Goal: Check status: Check status

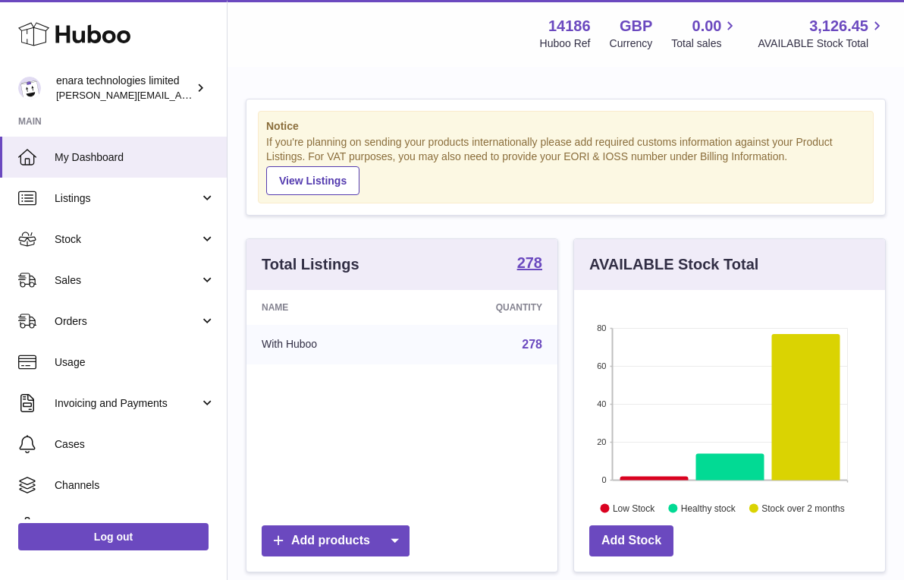
scroll to position [237, 311]
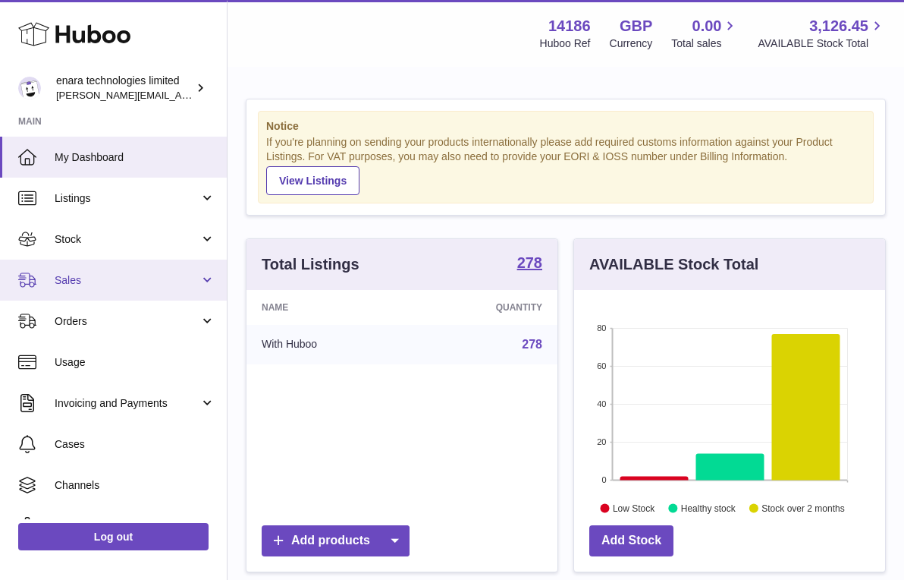
click at [155, 288] on link "Sales" at bounding box center [113, 279] width 227 height 41
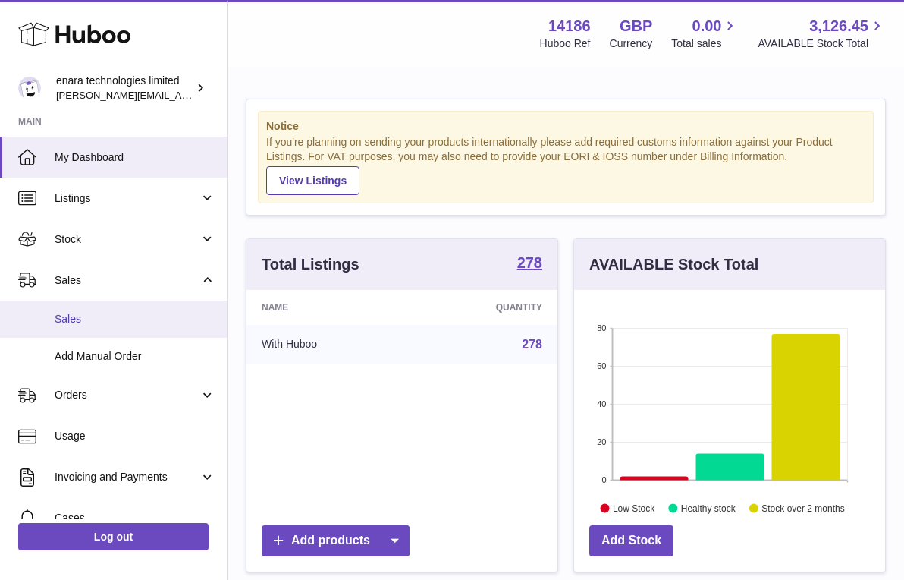
click at [147, 317] on span "Sales" at bounding box center [135, 319] width 161 height 14
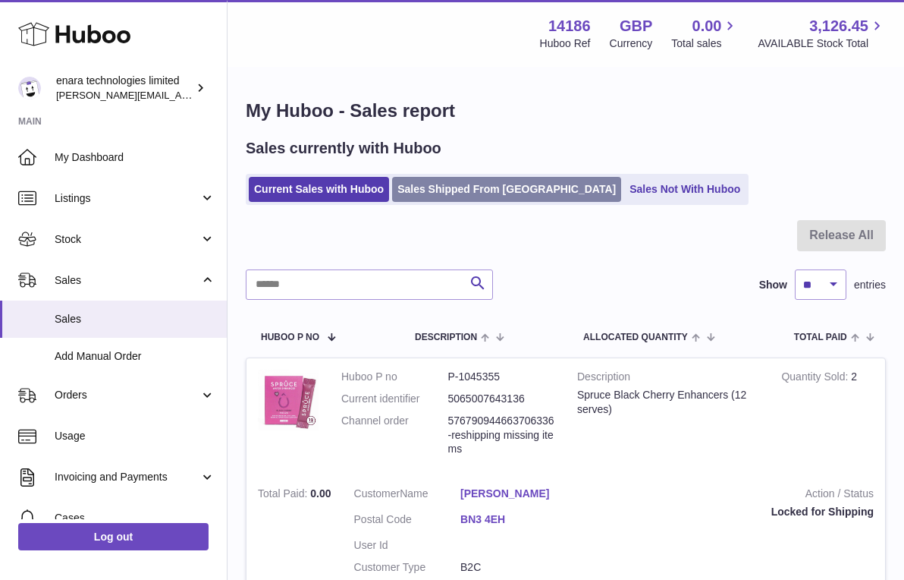
click at [460, 193] on link "Sales Shipped From [GEOGRAPHIC_DATA]" at bounding box center [506, 189] width 229 height 25
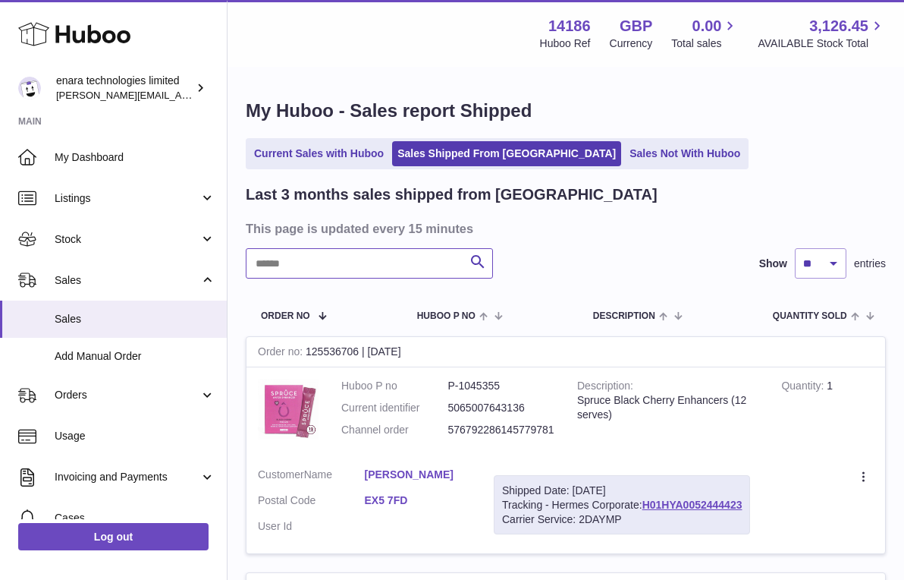
click at [391, 264] on input "text" at bounding box center [369, 263] width 247 height 30
paste input "**********"
drag, startPoint x: 747, startPoint y: 498, endPoint x: 649, endPoint y: 500, distance: 98.6
click at [649, 500] on div "Shipped Date: 27th Sep 2025 Tracking - Hermes Corporate: H01HYA0052444245 Carri…" at bounding box center [622, 505] width 256 height 60
copy div "H01HYA0052444245"
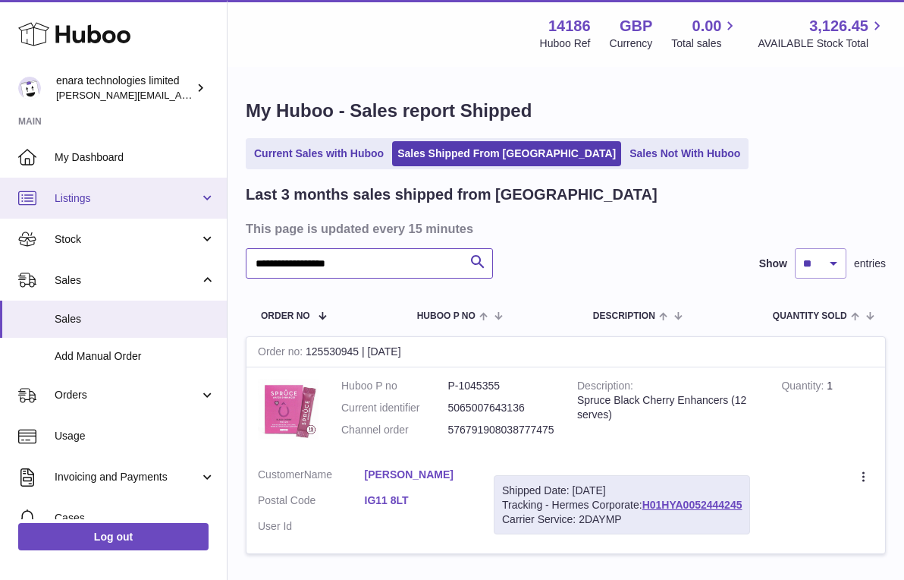
drag, startPoint x: 417, startPoint y: 261, endPoint x: 117, endPoint y: 215, distance: 303.9
click at [117, 216] on div "**********" at bounding box center [452, 346] width 904 height 692
paste input "text"
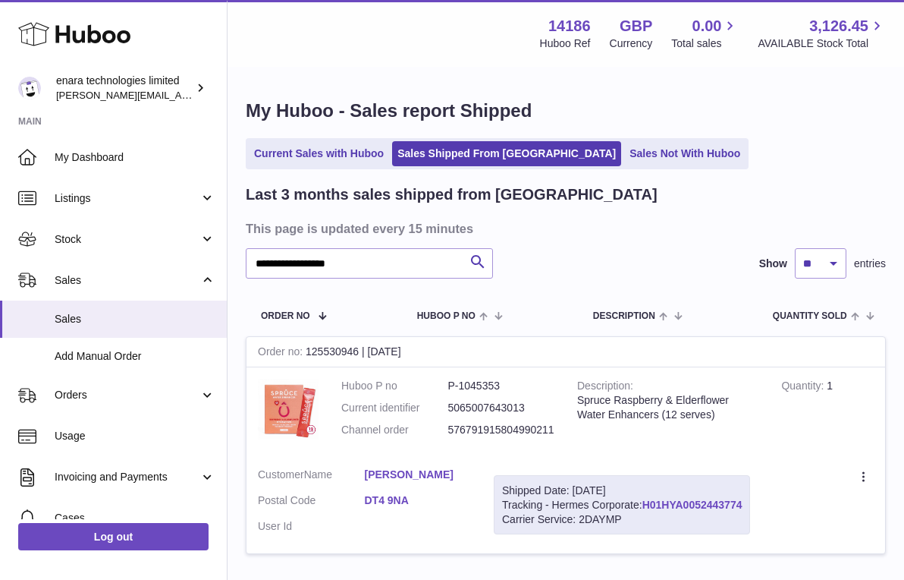
drag, startPoint x: 747, startPoint y: 497, endPoint x: 645, endPoint y: 505, distance: 102.7
click at [645, 505] on div "Shipped Date: 27th Sep 2025 Tracking - Hermes Corporate: H01HYA0052443774 Carri…" at bounding box center [622, 505] width 256 height 60
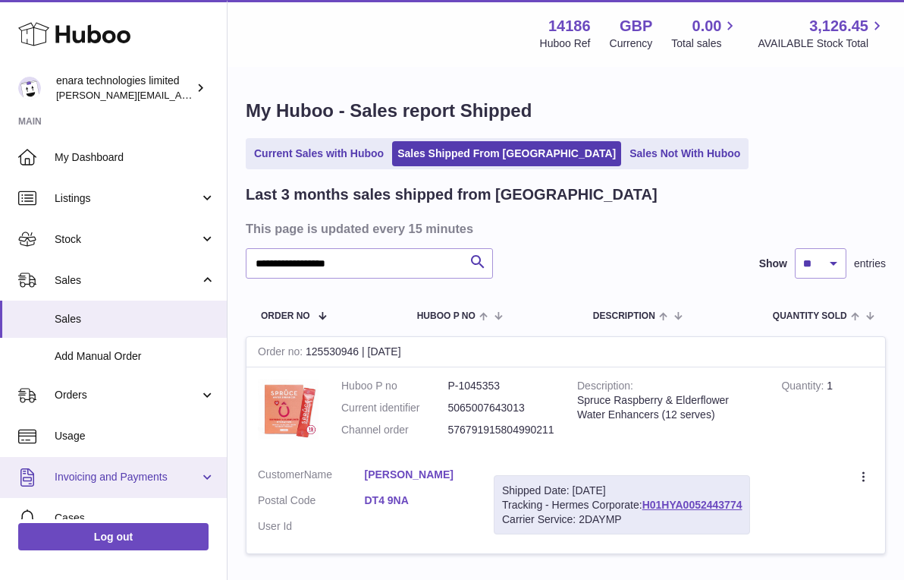
copy div "H01HYA0052443774"
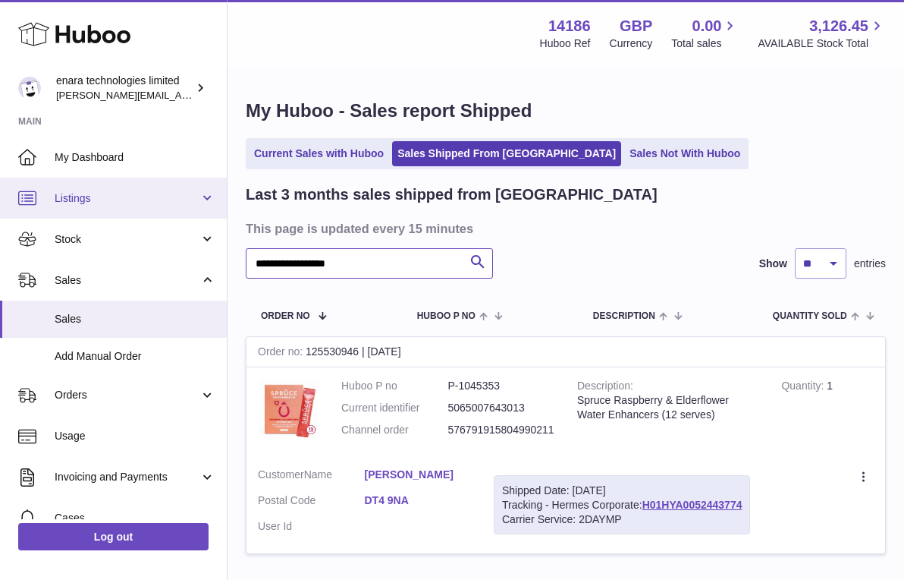
drag, startPoint x: 375, startPoint y: 259, endPoint x: 113, endPoint y: 184, distance: 272.5
click at [113, 184] on div "**********" at bounding box center [452, 346] width 904 height 692
paste input "text"
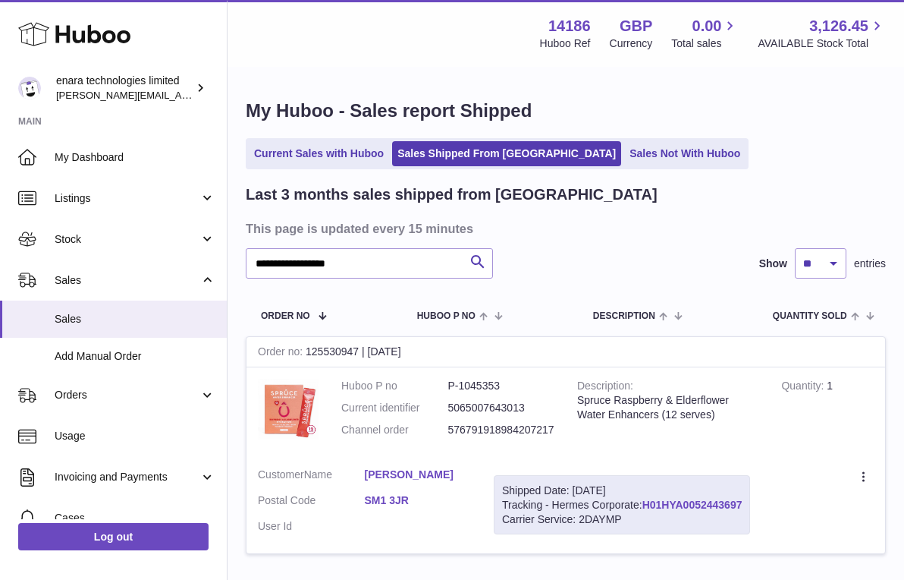
drag, startPoint x: 748, startPoint y: 498, endPoint x: 647, endPoint y: 501, distance: 101.0
click at [647, 501] on div "Shipped Date: 27th Sep 2025 Tracking - Hermes Corporate: H01HYA0052443697 Carri…" at bounding box center [622, 505] width 256 height 60
copy div "H01HYA0052443697"
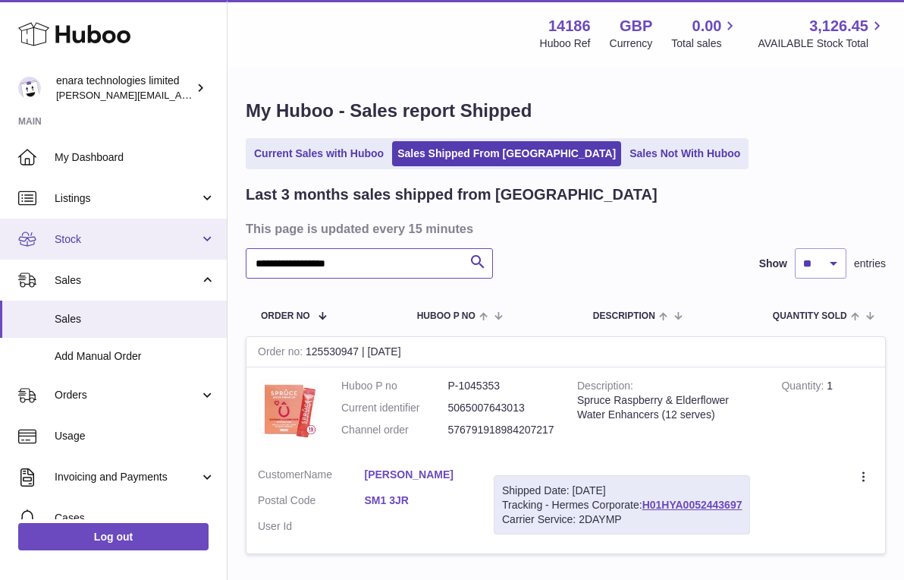
drag, startPoint x: 404, startPoint y: 267, endPoint x: 111, endPoint y: 230, distance: 296.0
click at [115, 234] on div "**********" at bounding box center [452, 346] width 904 height 692
paste input "text"
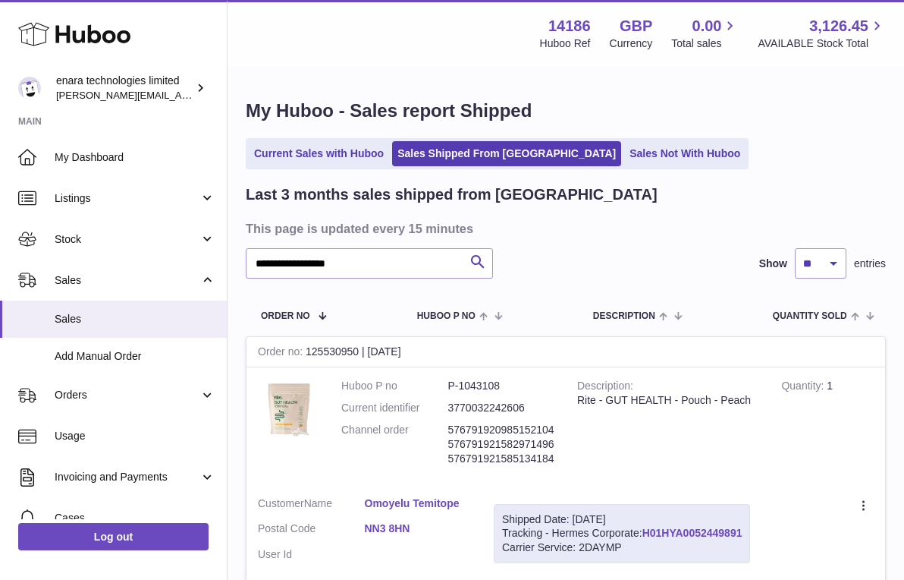
drag, startPoint x: 748, startPoint y: 523, endPoint x: 646, endPoint y: 527, distance: 101.7
click at [646, 527] on div "Shipped Date: 27th Sep 2025 Tracking - Hermes Corporate: H01HYA0052449891 Carri…" at bounding box center [622, 534] width 256 height 60
copy div "H01HYA0052449891"
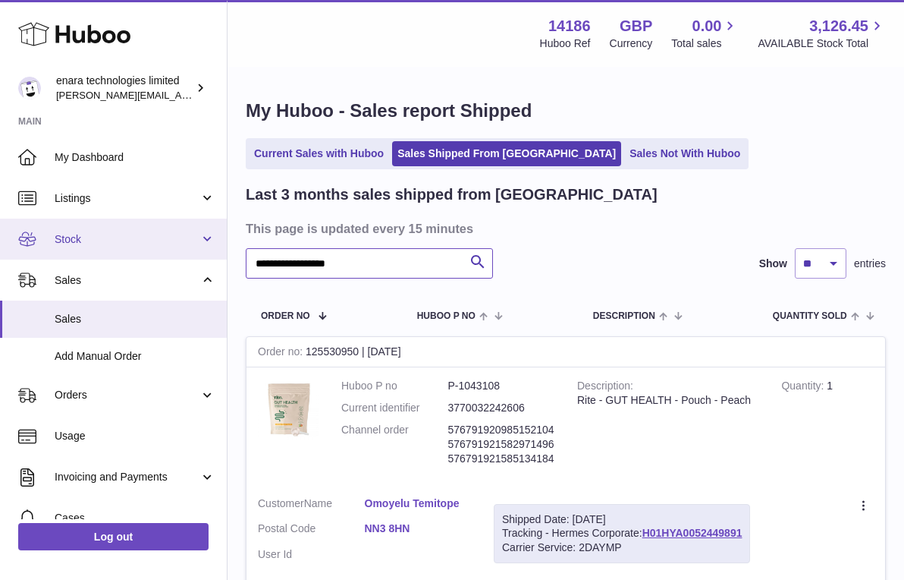
drag, startPoint x: 373, startPoint y: 259, endPoint x: 126, endPoint y: 241, distance: 248.0
paste input "text"
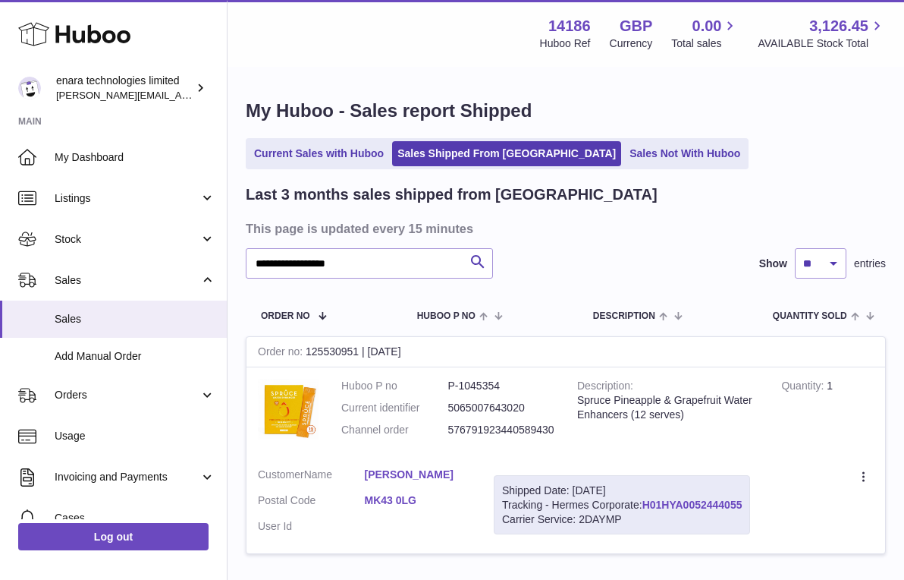
drag, startPoint x: 749, startPoint y: 497, endPoint x: 647, endPoint y: 500, distance: 101.7
click at [647, 500] on div "Shipped Date: 27th Sep 2025 Tracking - Hermes Corporate: H01HYA0052444055 Carri…" at bounding box center [622, 505] width 256 height 60
copy div "H01HYA0052444055"
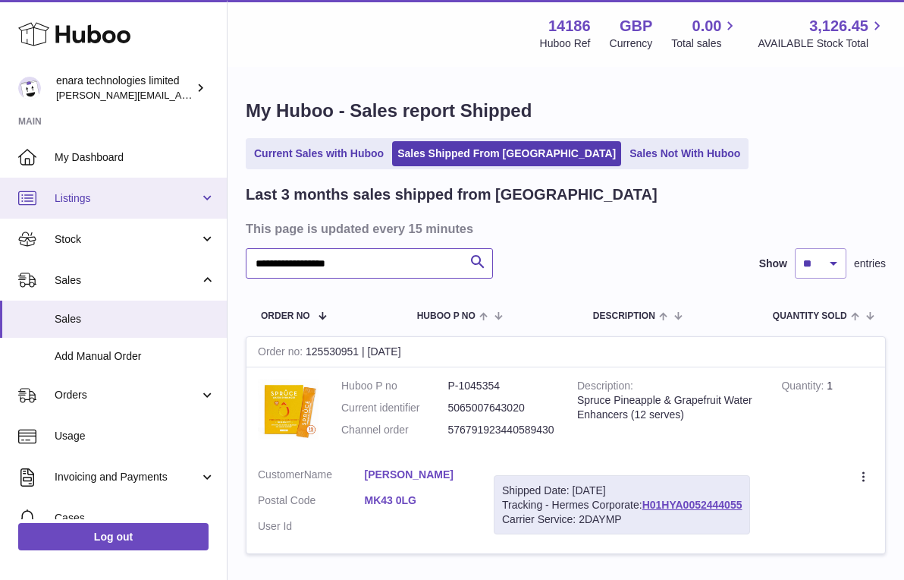
drag, startPoint x: 414, startPoint y: 264, endPoint x: 112, endPoint y: 215, distance: 306.0
click at [118, 215] on div "**********" at bounding box center [452, 346] width 904 height 692
paste input "text"
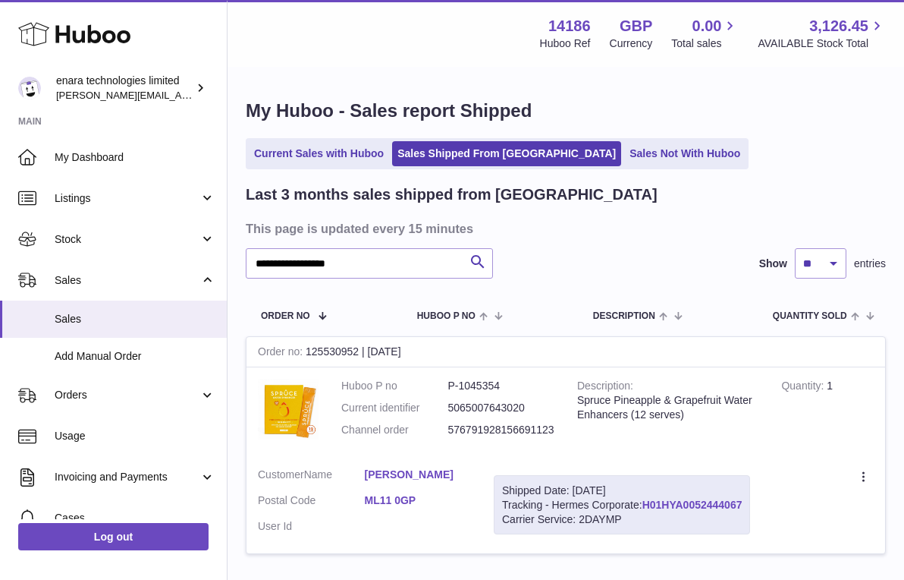
drag, startPoint x: 750, startPoint y: 499, endPoint x: 646, endPoint y: 504, distance: 104.0
click at [646, 504] on div "Shipped Date: 27th Sep 2025 Tracking - Hermes Corporate: H01HYA0052444067 Carri…" at bounding box center [622, 505] width 256 height 60
copy div "H01HYA0052444067"
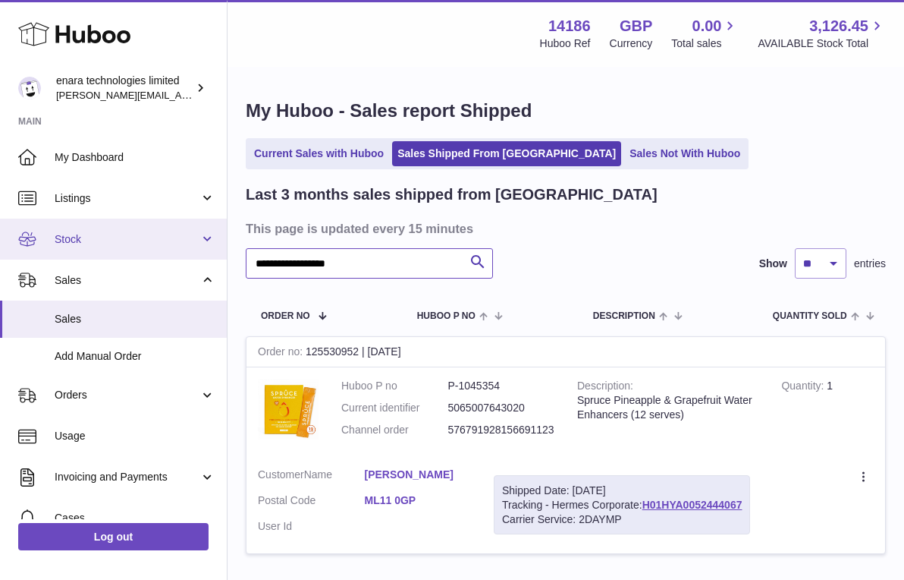
drag, startPoint x: 399, startPoint y: 265, endPoint x: 67, endPoint y: 244, distance: 333.0
click at [67, 245] on div "**********" at bounding box center [452, 346] width 904 height 692
paste input "text"
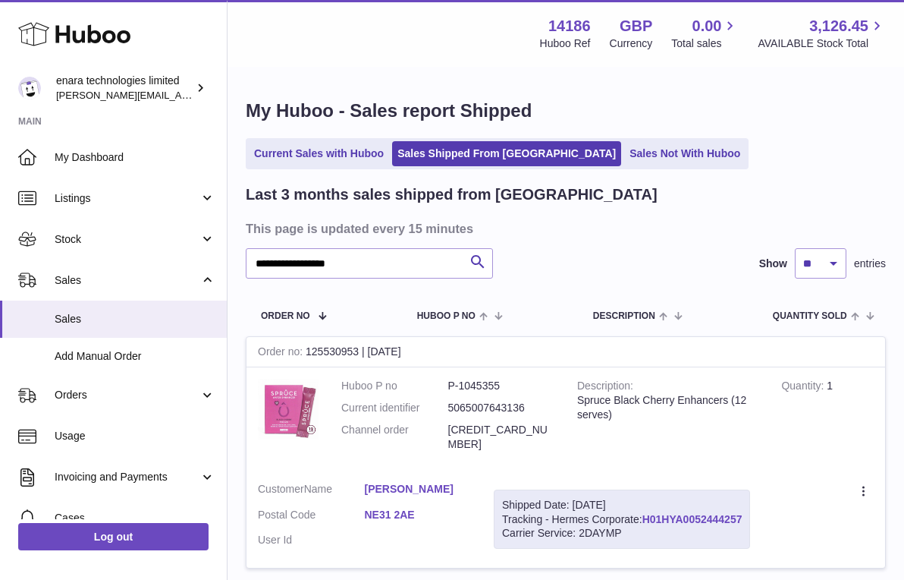
drag, startPoint x: 748, startPoint y: 496, endPoint x: 646, endPoint y: 500, distance: 102.5
click at [646, 500] on div "Shipped Date: 27th Sep 2025 Tracking - Hermes Corporate: H01HYA0052444257 Carri…" at bounding box center [622, 519] width 256 height 60
copy div "H01HYA0052444257"
drag, startPoint x: 387, startPoint y: 265, endPoint x: -2, endPoint y: 206, distance: 392.9
click at [0, 206] on html ".st0{fill:#141414;}" at bounding box center [452, 290] width 904 height 580
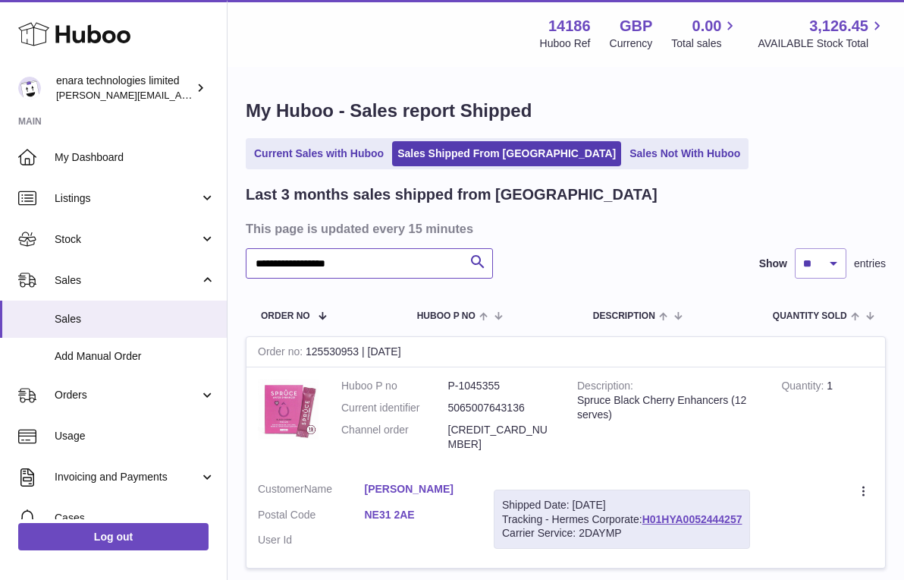
paste input "text"
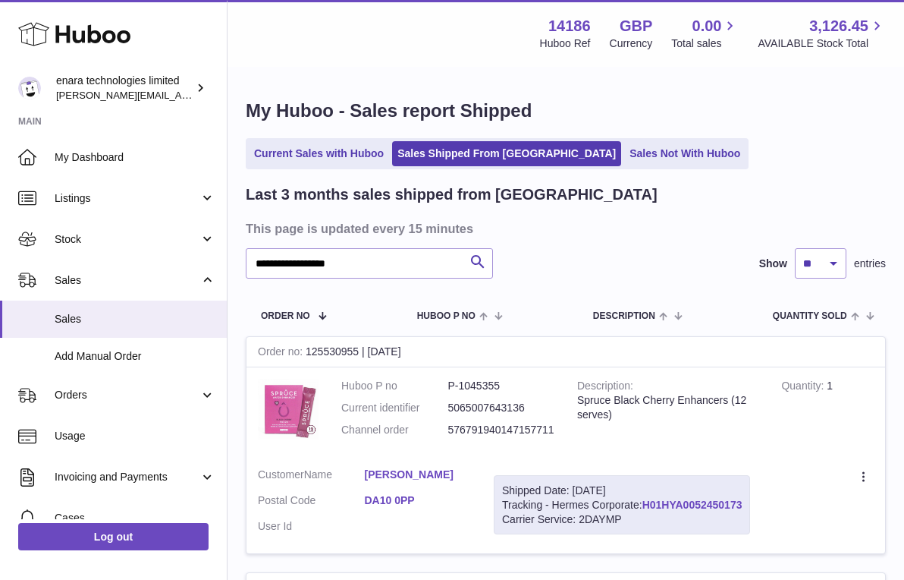
drag, startPoint x: 749, startPoint y: 498, endPoint x: 648, endPoint y: 501, distance: 101.0
click at [648, 501] on div "Shipped Date: 27th Sep 2025 Tracking - Hermes Corporate: H01HYA0052450173 Carri…" at bounding box center [622, 505] width 256 height 60
copy div "H01HYA0052450173"
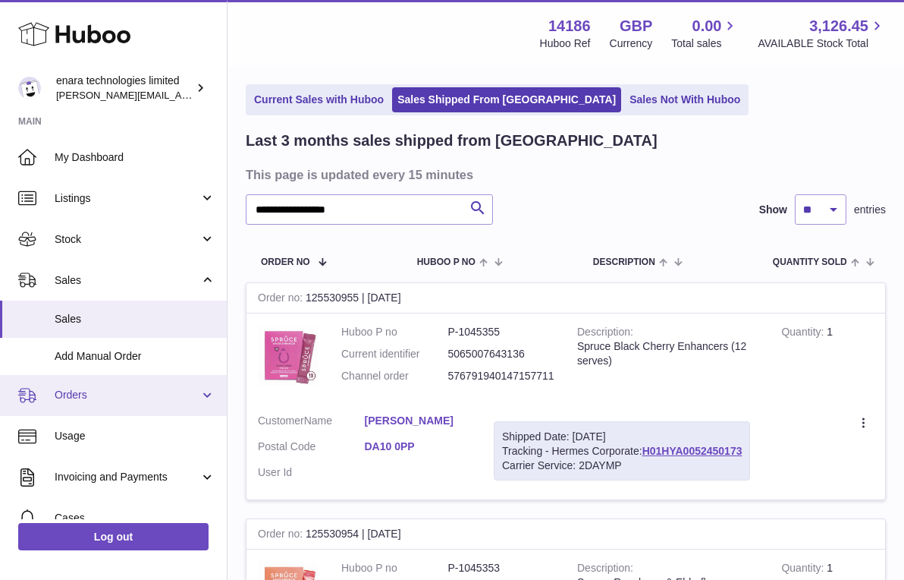
scroll to position [44, 0]
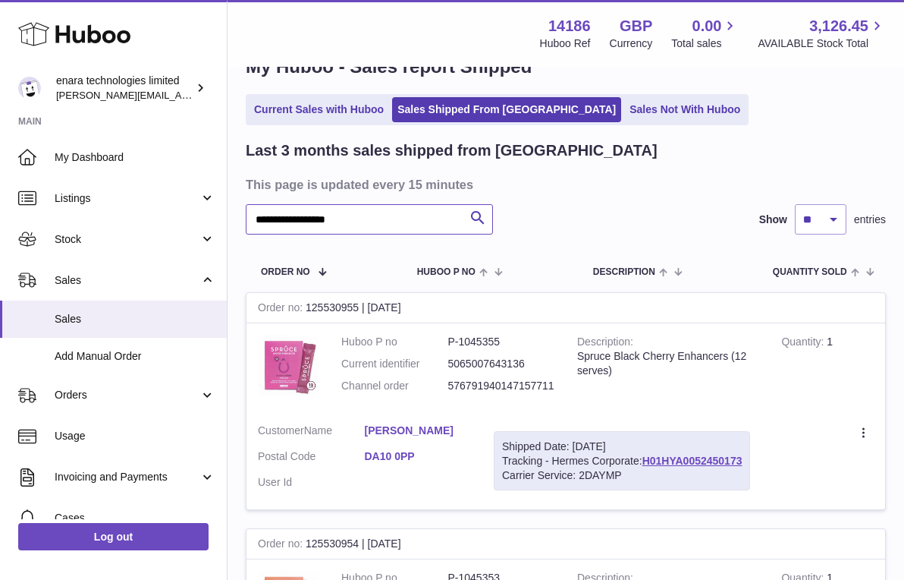
drag, startPoint x: 407, startPoint y: 228, endPoint x: -3, endPoint y: 152, distance: 417.3
click at [0, 152] on html ".st0{fill:#141414;}" at bounding box center [452, 246] width 904 height 580
paste input "text"
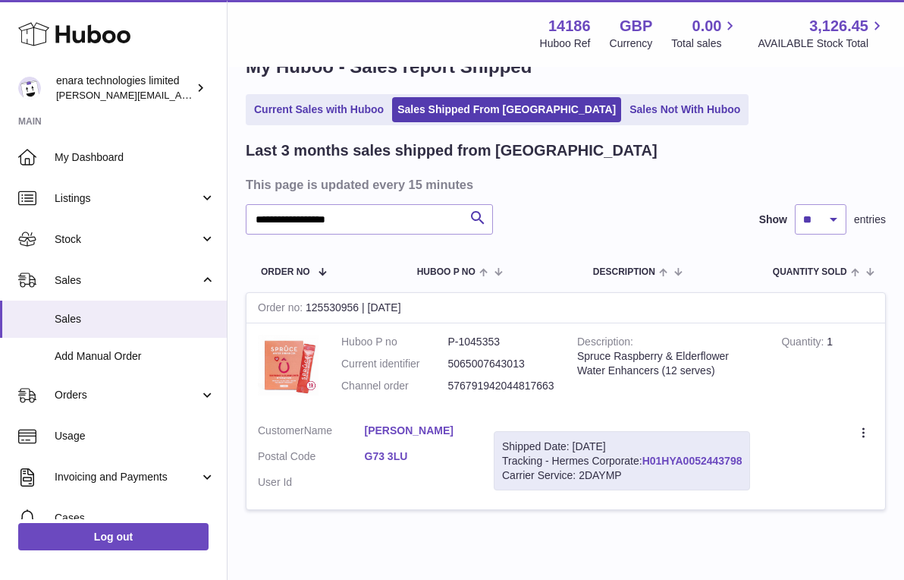
drag, startPoint x: 747, startPoint y: 454, endPoint x: 649, endPoint y: 455, distance: 97.9
click at [649, 455] on div "Shipped Date: 27th Sep 2025 Tracking - Hermes Corporate: H01HYA0052443798 Carri…" at bounding box center [622, 461] width 256 height 60
copy div "H01HYA0052443798"
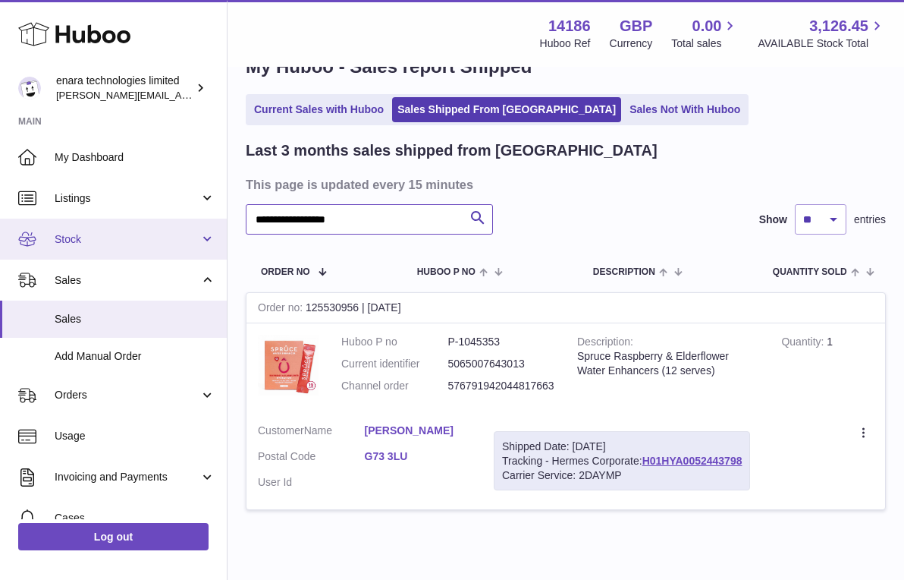
drag, startPoint x: 432, startPoint y: 224, endPoint x: 43, endPoint y: 217, distance: 388.5
click at [44, 217] on div "**********" at bounding box center [452, 302] width 904 height 692
paste input "text"
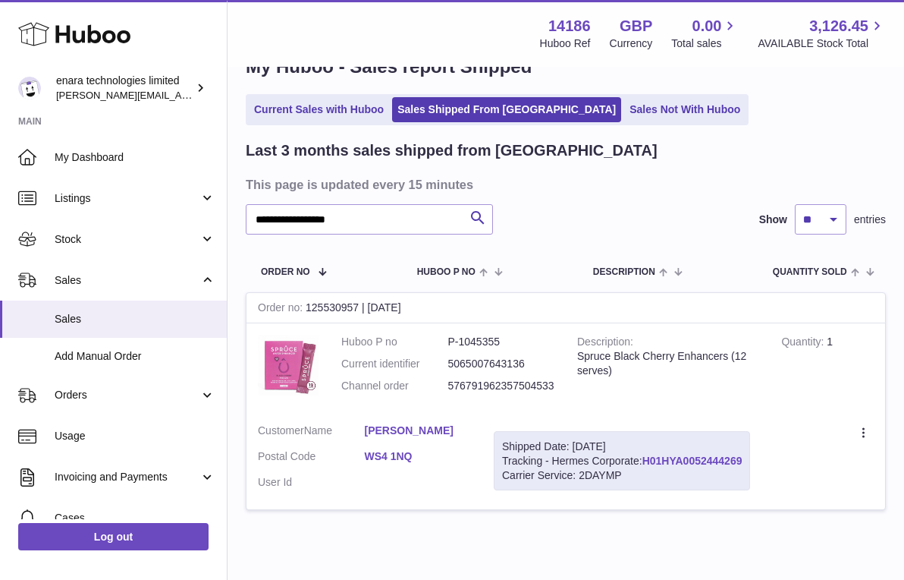
drag, startPoint x: 748, startPoint y: 455, endPoint x: 646, endPoint y: 457, distance: 102.4
click at [646, 457] on div "Shipped Date: 27th Sep 2025 Tracking - Hermes Corporate: H01HYA0052444269 Carri…" at bounding box center [622, 461] width 256 height 60
copy div "H01HYA0052444269"
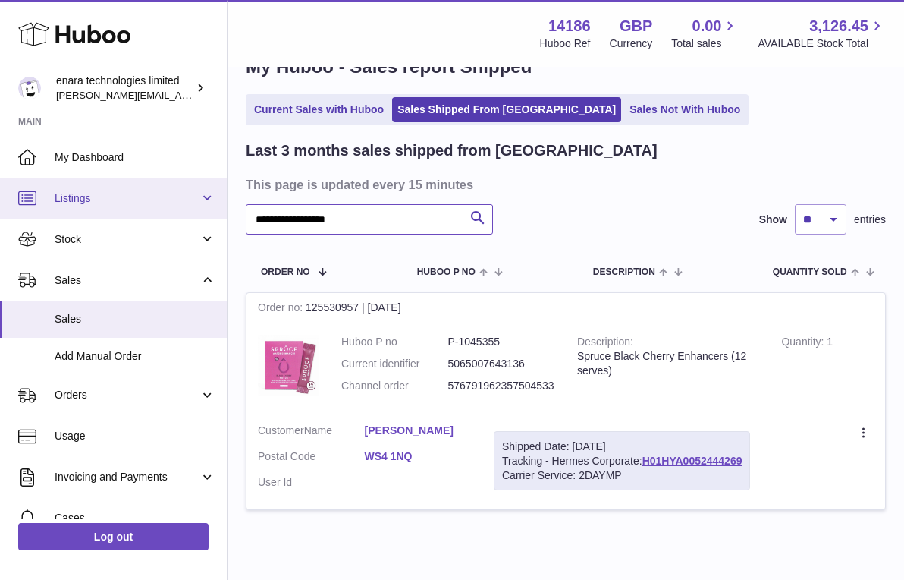
drag, startPoint x: 408, startPoint y: 215, endPoint x: 33, endPoint y: 213, distance: 374.8
click at [33, 214] on div "**********" at bounding box center [452, 302] width 904 height 692
paste input "text"
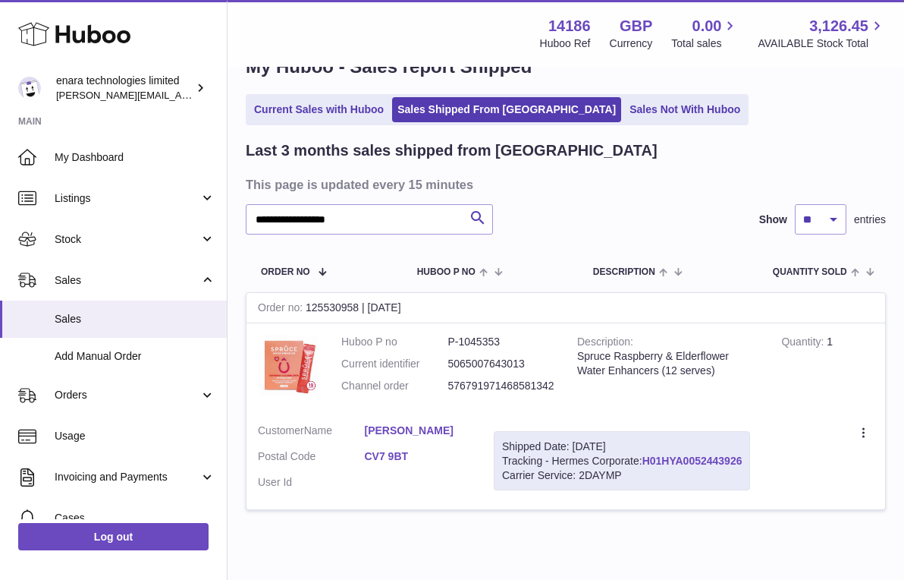
drag, startPoint x: 753, startPoint y: 456, endPoint x: 646, endPoint y: 457, distance: 107.0
click at [646, 457] on div "Shipped Date: 27th Sep 2025 Tracking - Hermes Corporate: H01HYA0052443926 Carri…" at bounding box center [622, 461] width 256 height 60
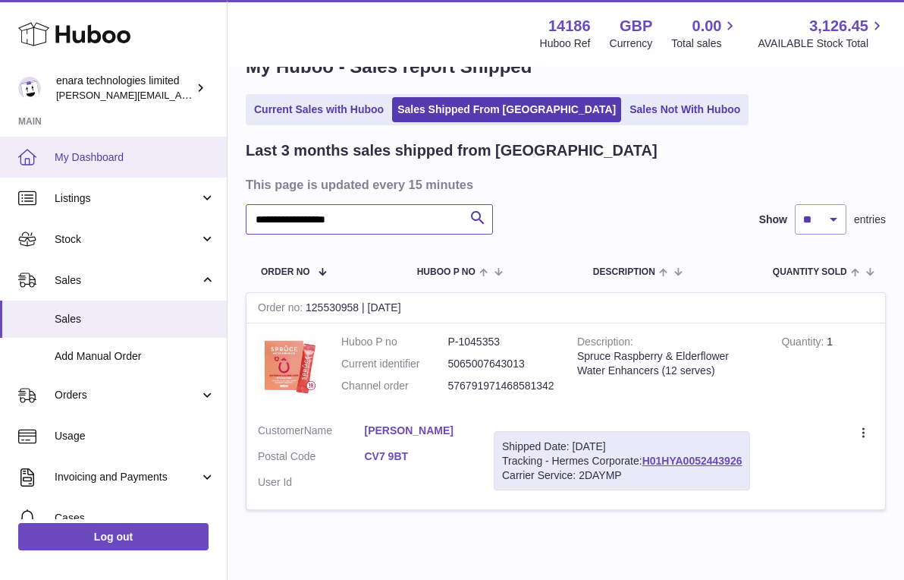
drag, startPoint x: 440, startPoint y: 215, endPoint x: 25, endPoint y: 167, distance: 417.8
click at [25, 167] on div "**********" at bounding box center [452, 302] width 904 height 692
paste input "text"
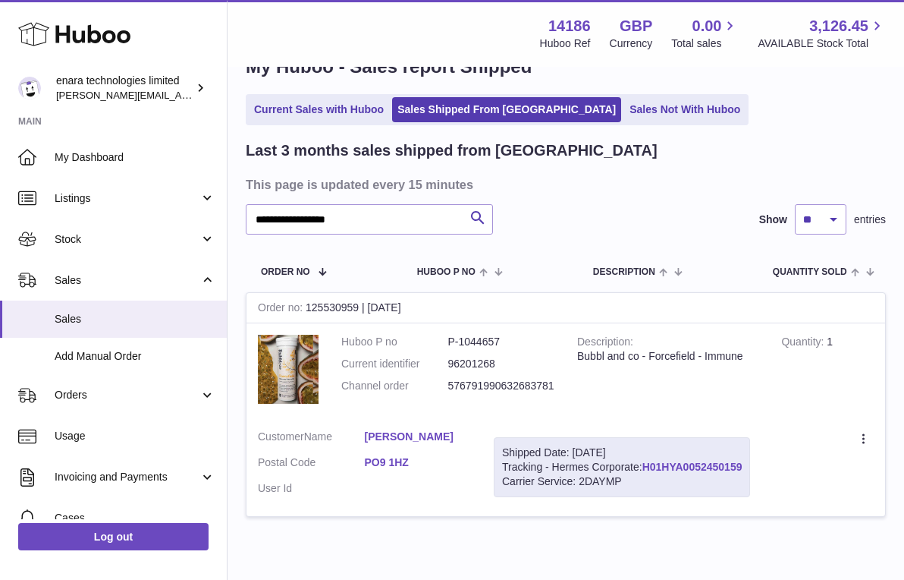
drag, startPoint x: 747, startPoint y: 463, endPoint x: 646, endPoint y: 463, distance: 100.9
click at [646, 463] on div "Shipped Date: 27th Sep 2025 Tracking - Hermes Corporate: H01HYA0052450159 Carri…" at bounding box center [622, 467] width 256 height 60
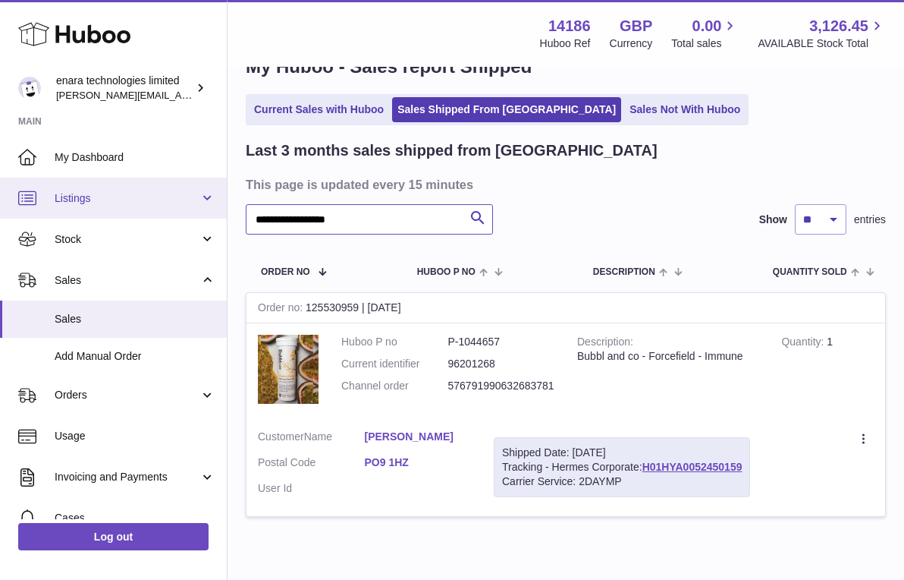
drag, startPoint x: 366, startPoint y: 219, endPoint x: 165, endPoint y: 212, distance: 201.2
click at [165, 212] on div "**********" at bounding box center [452, 305] width 904 height 699
paste input "text"
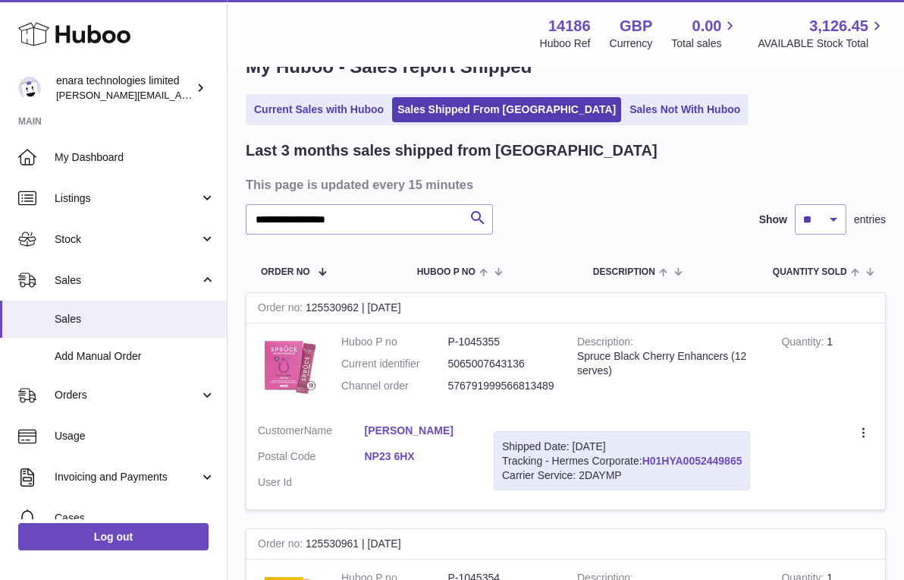
drag, startPoint x: 749, startPoint y: 457, endPoint x: 646, endPoint y: 458, distance: 103.2
click at [646, 458] on div "Shipped Date: 27th Sep 2025 Tracking - Hermes Corporate: H01HYA0052449865 Carri…" at bounding box center [622, 461] width 256 height 60
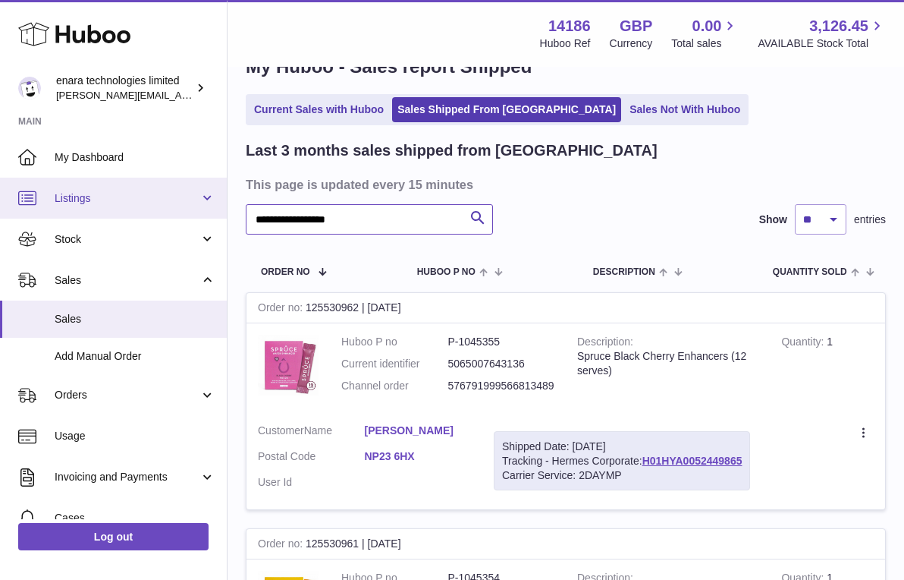
drag, startPoint x: 380, startPoint y: 224, endPoint x: 77, endPoint y: 209, distance: 303.8
click at [77, 210] on div "**********" at bounding box center [452, 538] width 904 height 1165
paste input "text"
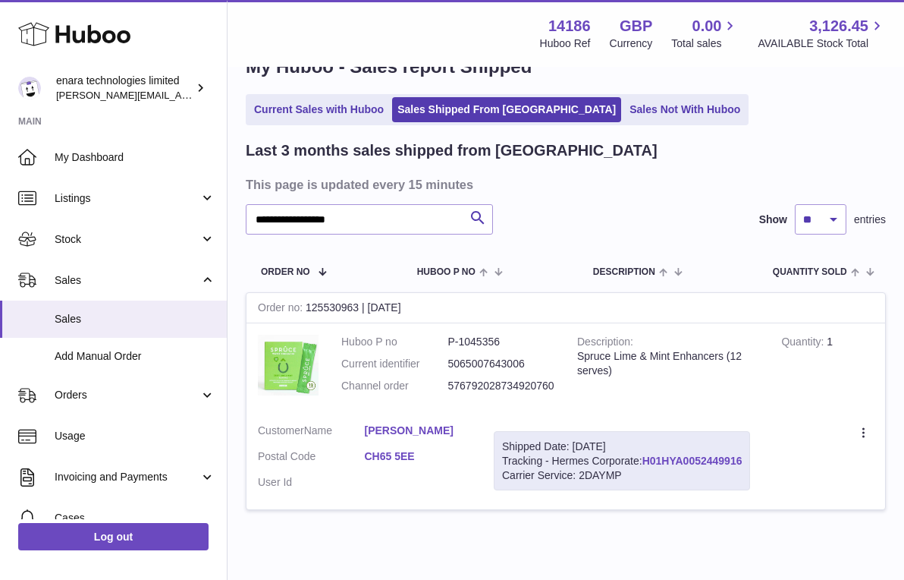
drag, startPoint x: 750, startPoint y: 454, endPoint x: 647, endPoint y: 454, distance: 102.4
click at [647, 454] on div "Shipped Date: 27th Sep 2025 Tracking - Hermes Corporate: H01HYA0052449916 Carri…" at bounding box center [622, 461] width 256 height 60
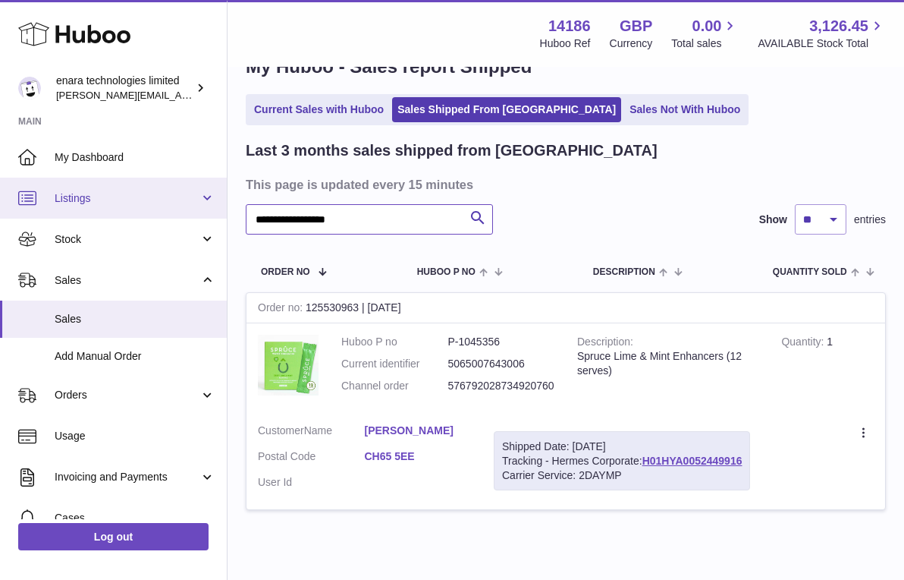
drag, startPoint x: 382, startPoint y: 212, endPoint x: 171, endPoint y: 210, distance: 211.7
click at [171, 210] on div "**********" at bounding box center [452, 302] width 904 height 692
paste input "text"
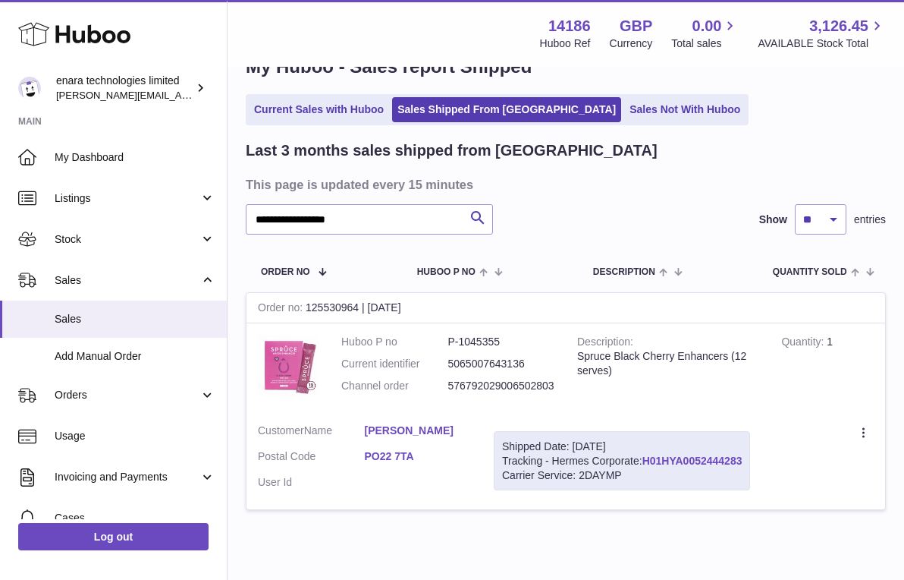
drag, startPoint x: 748, startPoint y: 453, endPoint x: 646, endPoint y: 455, distance: 101.7
click at [646, 455] on div "Shipped Date: 27th Sep 2025 Tracking - Hermes Corporate: H01HYA0052444283 Carri…" at bounding box center [622, 461] width 256 height 60
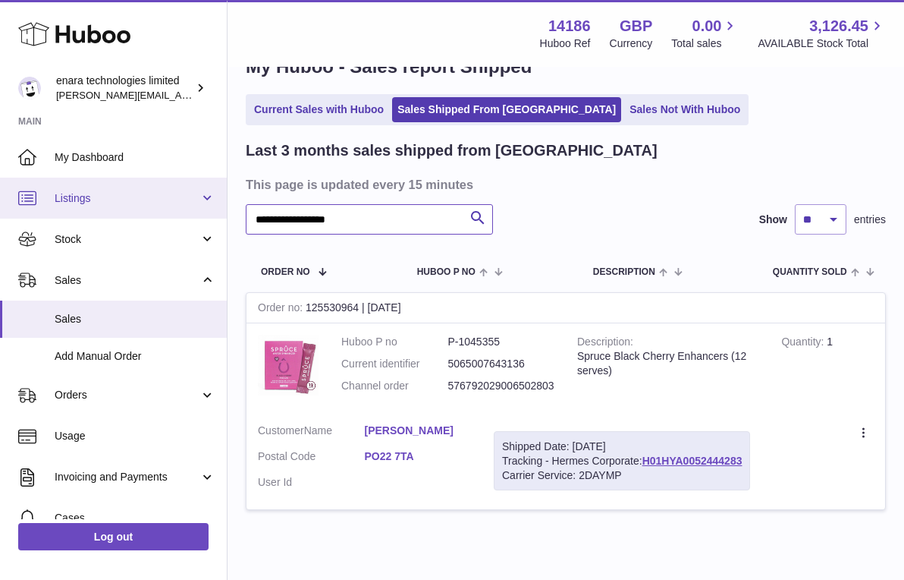
drag, startPoint x: 403, startPoint y: 217, endPoint x: 76, endPoint y: 190, distance: 328.1
click at [77, 192] on div "**********" at bounding box center [452, 302] width 904 height 692
paste input "text"
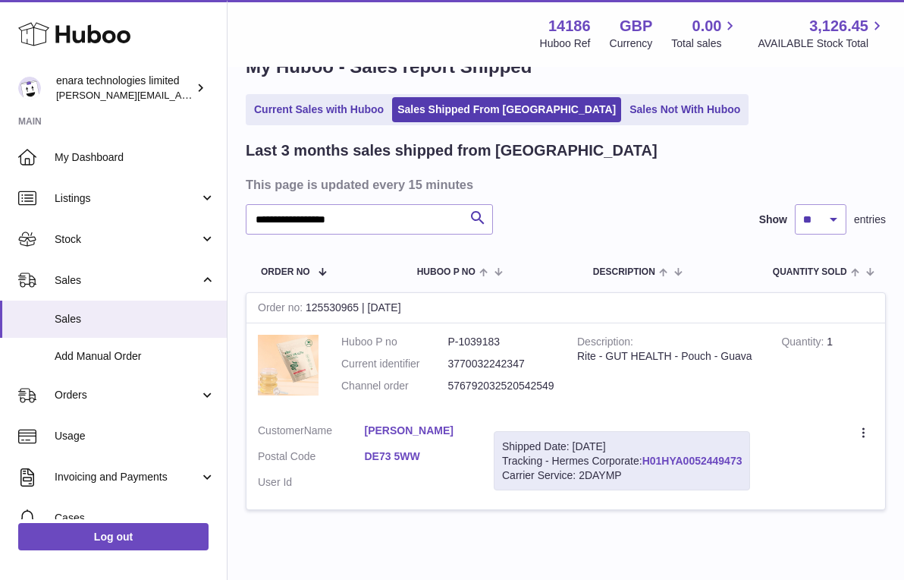
drag, startPoint x: 750, startPoint y: 455, endPoint x: 645, endPoint y: 457, distance: 104.7
click at [645, 457] on div "Shipped Date: 27th Sep 2025 Tracking - Hermes Corporate: H01HYA0052449473 Carri…" at bounding box center [622, 461] width 256 height 60
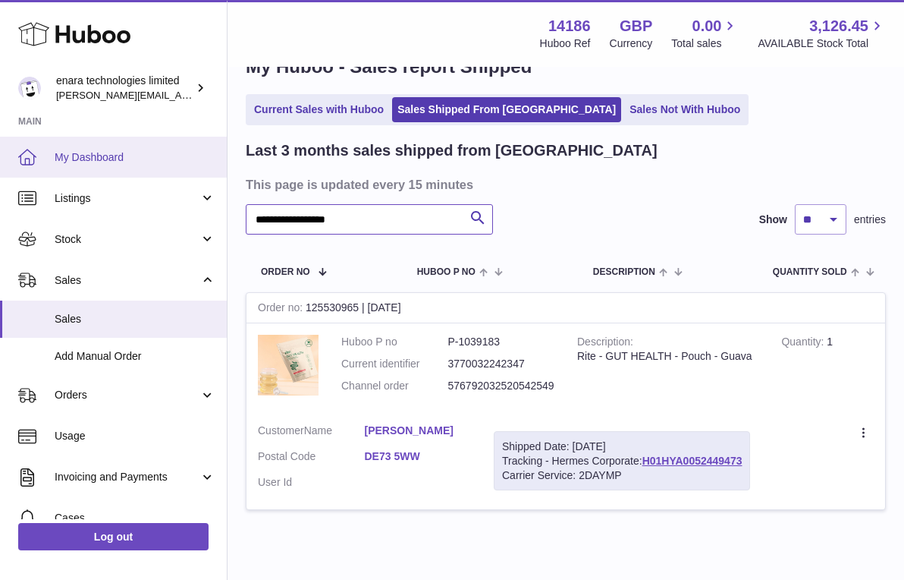
drag, startPoint x: 398, startPoint y: 219, endPoint x: 64, endPoint y: 159, distance: 339.9
click at [64, 160] on div "**********" at bounding box center [452, 302] width 904 height 692
paste input "text"
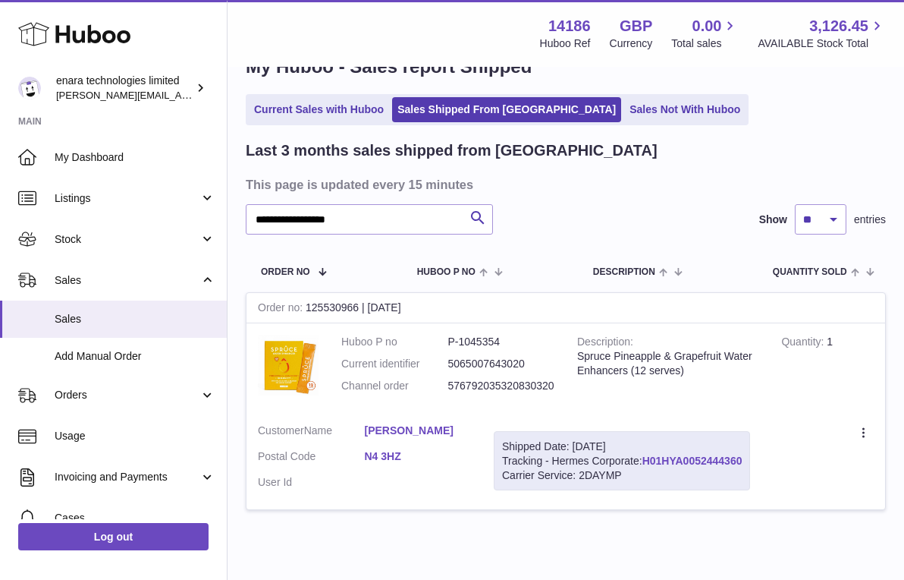
drag, startPoint x: 747, startPoint y: 455, endPoint x: 646, endPoint y: 460, distance: 101.0
click at [646, 460] on div "Shipped Date: 27th Sep 2025 Tracking - Hermes Corporate: H01HYA0052444360 Carri…" at bounding box center [622, 461] width 256 height 60
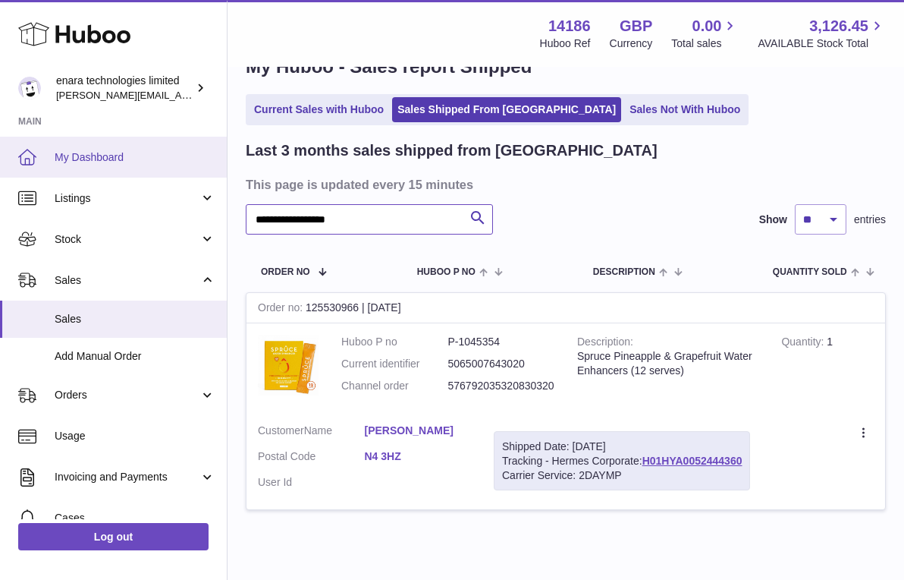
drag, startPoint x: 379, startPoint y: 219, endPoint x: 111, endPoint y: 175, distance: 271.3
click at [113, 179] on div "**********" at bounding box center [452, 302] width 904 height 692
paste input "text"
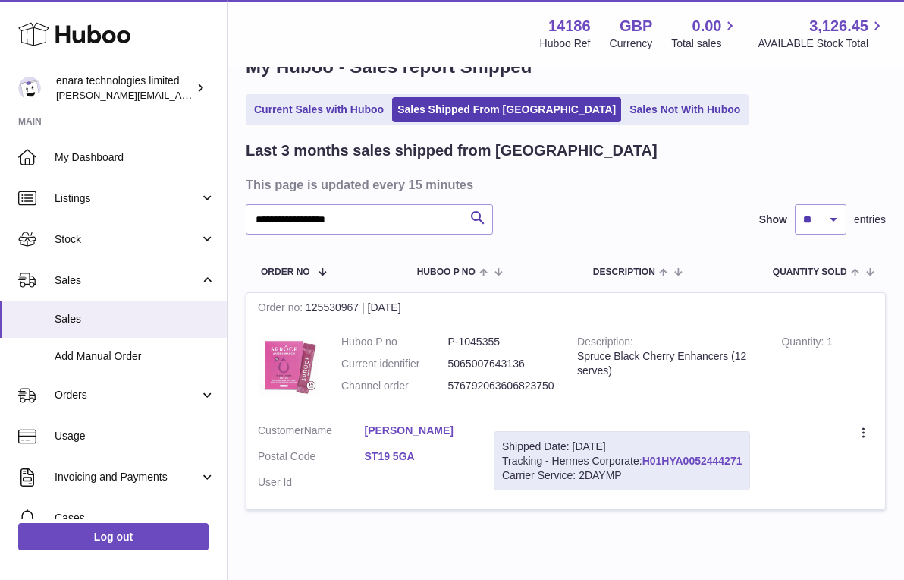
drag, startPoint x: 750, startPoint y: 456, endPoint x: 646, endPoint y: 461, distance: 103.3
click at [646, 461] on div "Shipped Date: 27th Sep 2025 Tracking - Hermes Corporate: H01HYA0052444271 Carri…" at bounding box center [622, 461] width 256 height 60
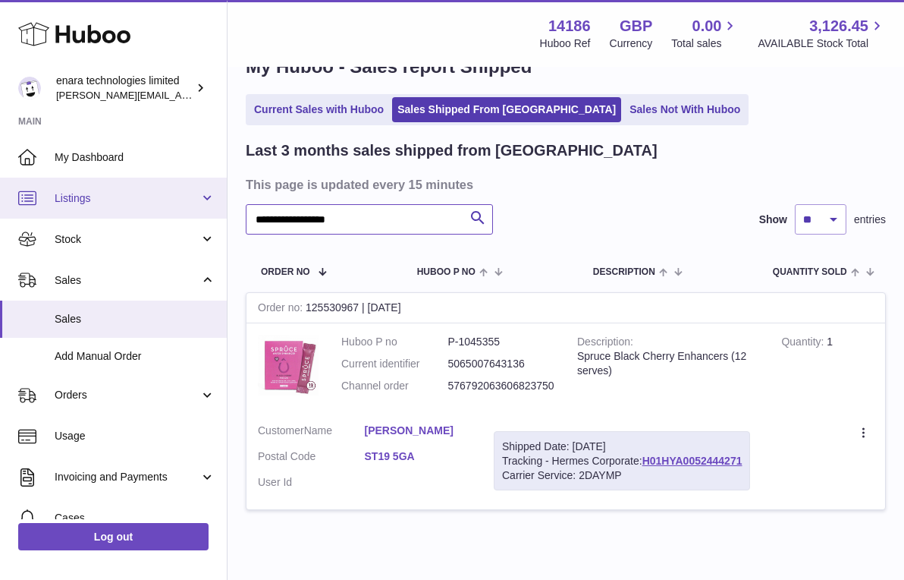
drag, startPoint x: 391, startPoint y: 222, endPoint x: 125, endPoint y: 202, distance: 266.3
click at [125, 202] on div "**********" at bounding box center [452, 302] width 904 height 692
paste input "text"
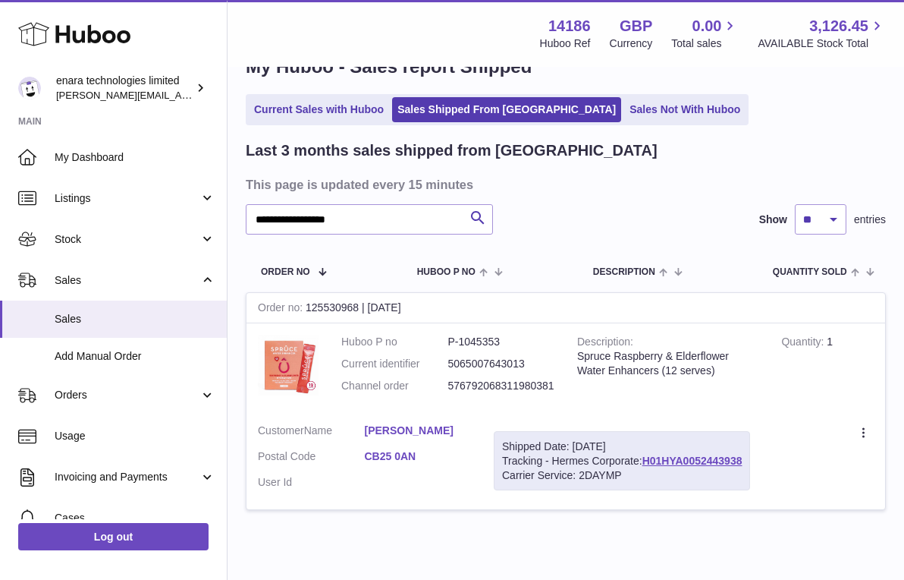
drag, startPoint x: 751, startPoint y: 457, endPoint x: 644, endPoint y: 461, distance: 107.0
click at [644, 461] on div "Shipped Date: 27th Sep 2025 Tracking - Hermes Corporate: H01HYA0052443938 Carri…" at bounding box center [622, 461] width 256 height 60
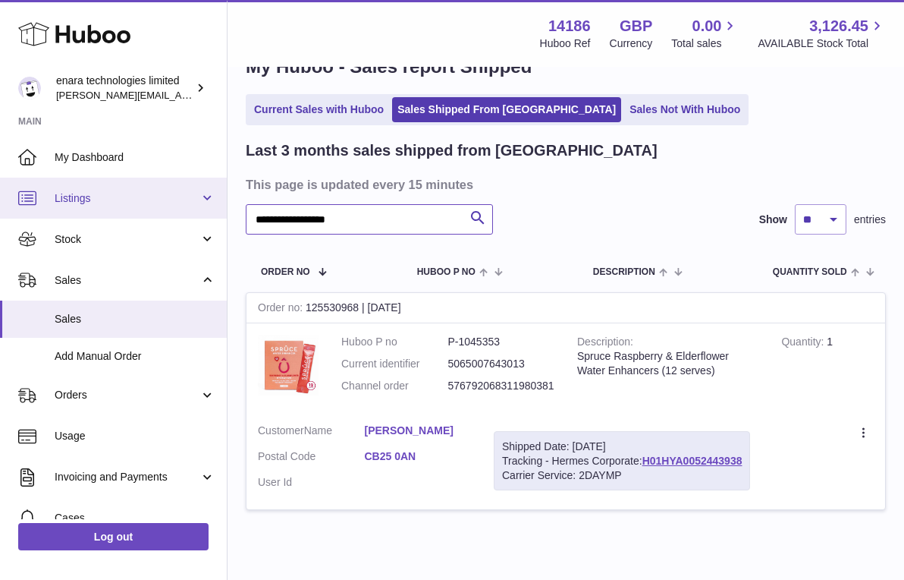
drag, startPoint x: 373, startPoint y: 229, endPoint x: 209, endPoint y: 207, distance: 165.3
click at [209, 207] on div "**********" at bounding box center [452, 302] width 904 height 692
paste input "text"
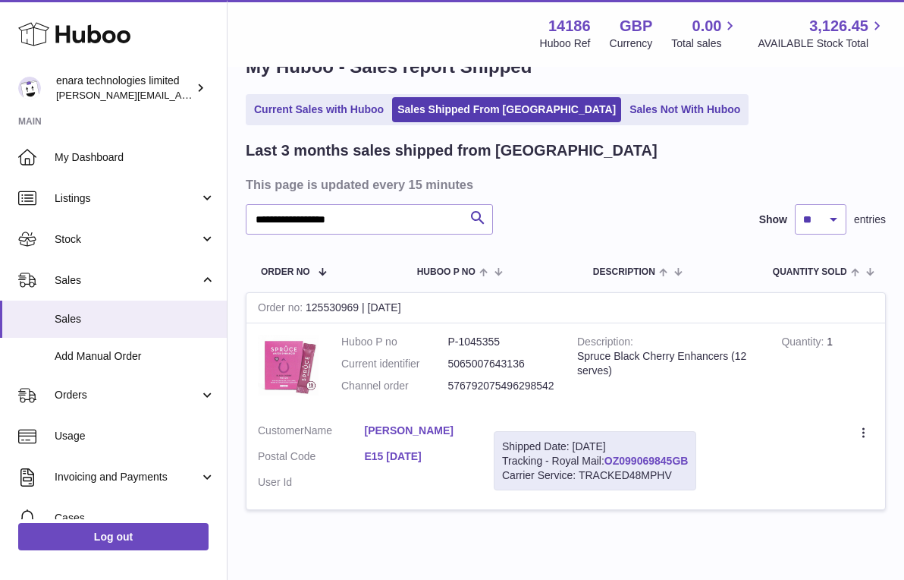
drag, startPoint x: 694, startPoint y: 451, endPoint x: 608, endPoint y: 454, distance: 85.8
click at [608, 454] on div "Shipped Date: 27th Sep 2025 Tracking - Royal Mail: OZ099069845GB Carrier Servic…" at bounding box center [595, 461] width 203 height 60
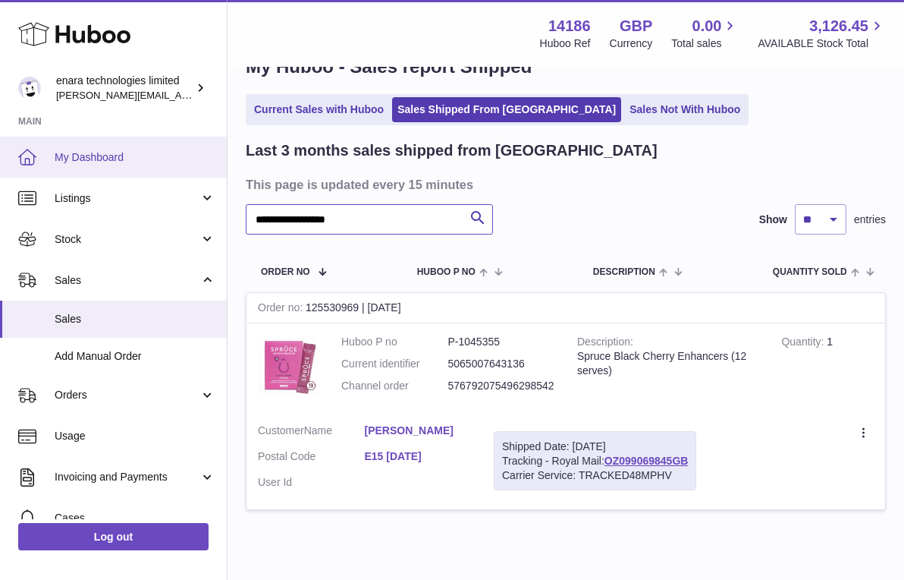
drag, startPoint x: 407, startPoint y: 225, endPoint x: 79, endPoint y: 166, distance: 333.1
click at [80, 166] on div "**********" at bounding box center [452, 302] width 904 height 692
paste input "text"
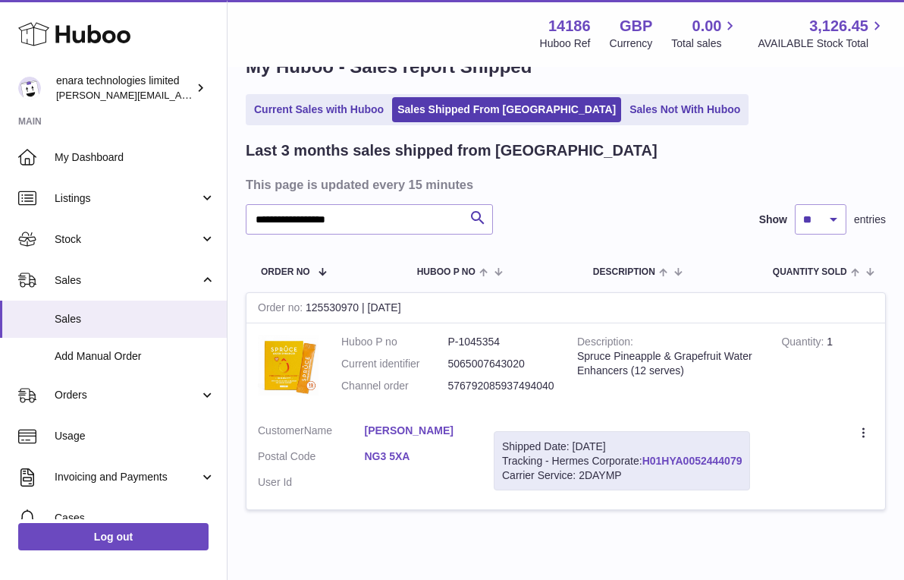
drag, startPoint x: 747, startPoint y: 452, endPoint x: 647, endPoint y: 457, distance: 100.3
click at [647, 457] on div "Shipped Date: 27th Sep 2025 Tracking - Hermes Corporate: H01HYA0052444079 Carri…" at bounding box center [622, 461] width 256 height 60
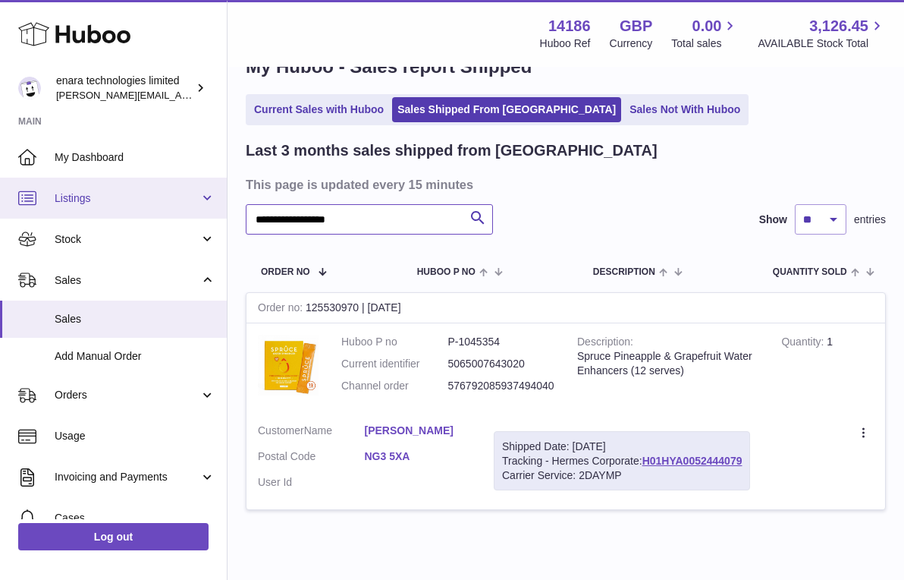
drag, startPoint x: 379, startPoint y: 218, endPoint x: 144, endPoint y: 184, distance: 236.9
click at [145, 184] on div "**********" at bounding box center [452, 302] width 904 height 692
paste input "text"
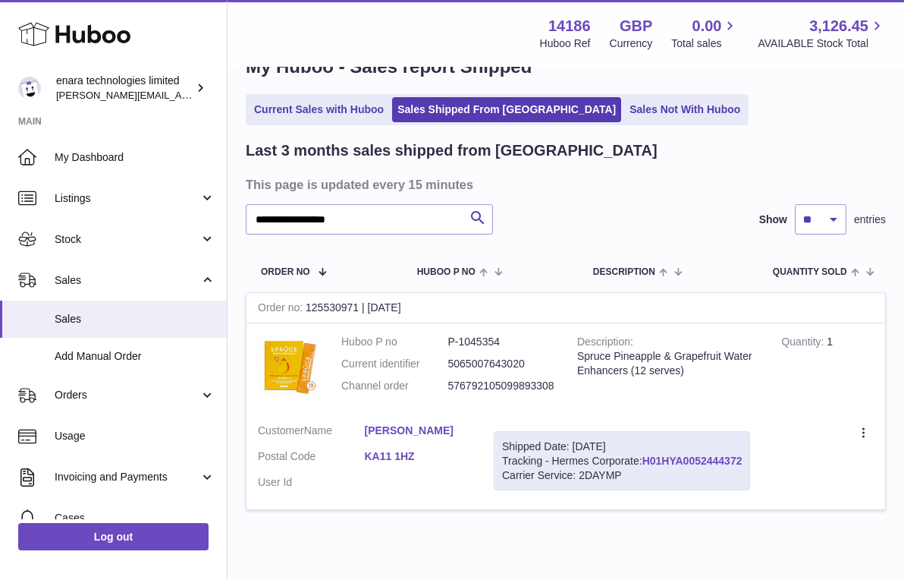
drag, startPoint x: 750, startPoint y: 454, endPoint x: 646, endPoint y: 457, distance: 103.3
click at [646, 457] on div "Shipped Date: 27th Sep 2025 Tracking - Hermes Corporate: H01HYA0052444372 Carri…" at bounding box center [622, 461] width 256 height 60
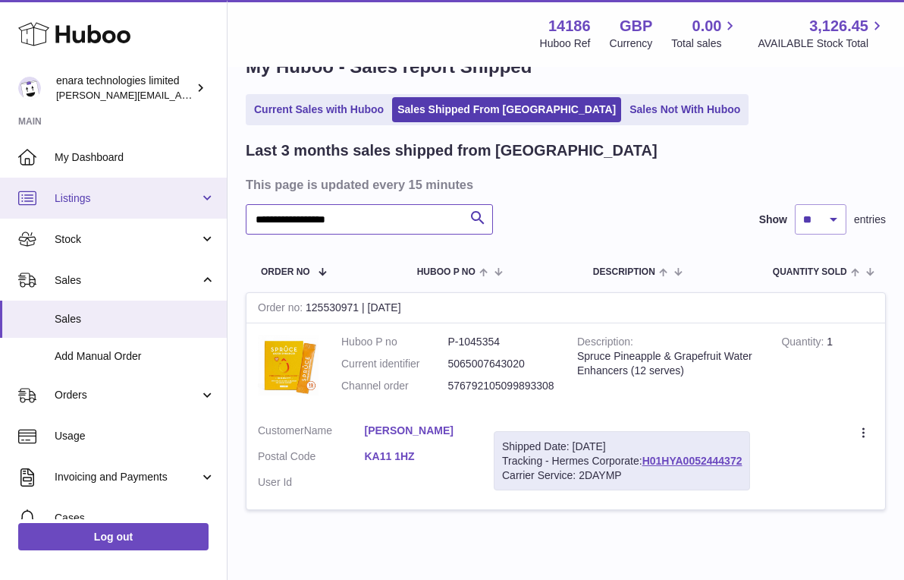
drag, startPoint x: 415, startPoint y: 222, endPoint x: 88, endPoint y: 205, distance: 327.5
click at [88, 206] on div "**********" at bounding box center [452, 302] width 904 height 692
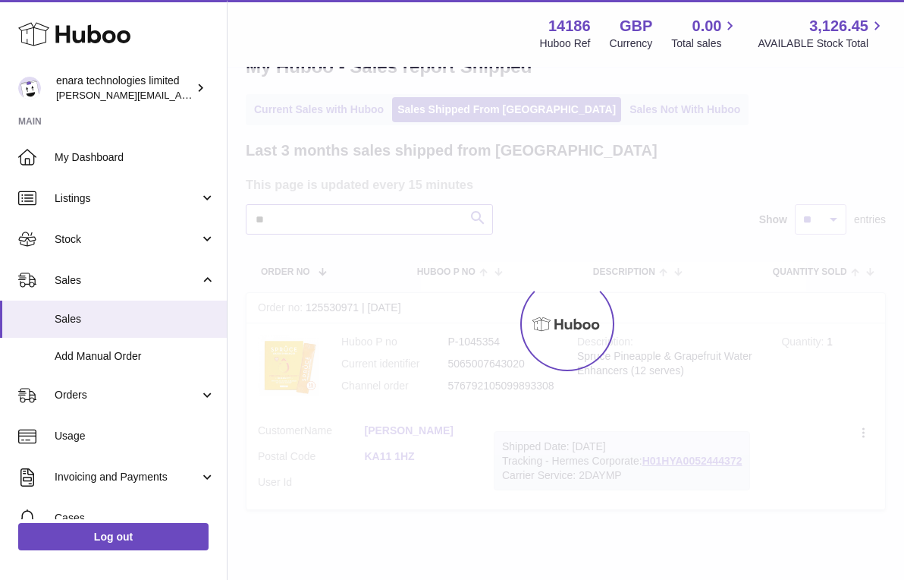
type input "*"
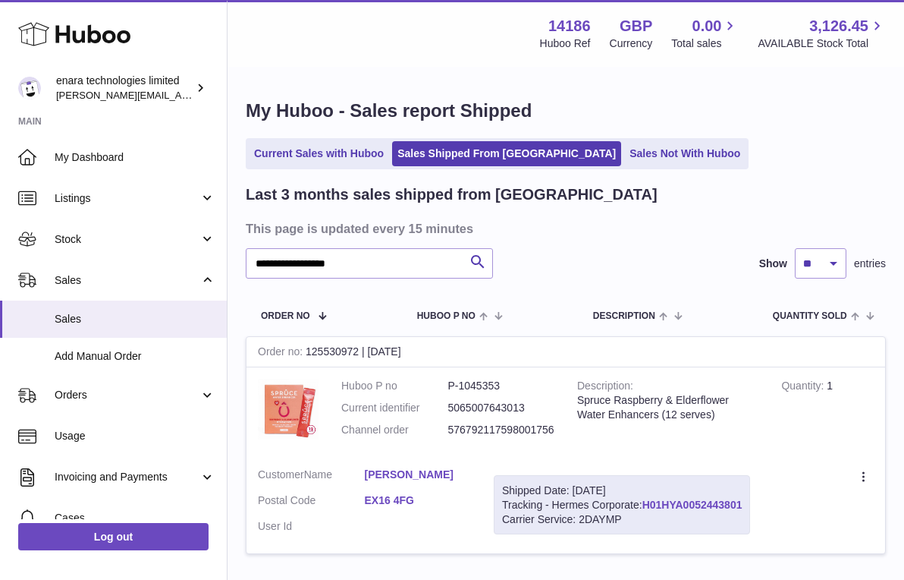
drag, startPoint x: 751, startPoint y: 498, endPoint x: 646, endPoint y: 501, distance: 105.5
click at [646, 501] on div "Shipped Date: 27th Sep 2025 Tracking - Hermes Corporate: H01HYA0052443801 Carri…" at bounding box center [622, 505] width 256 height 60
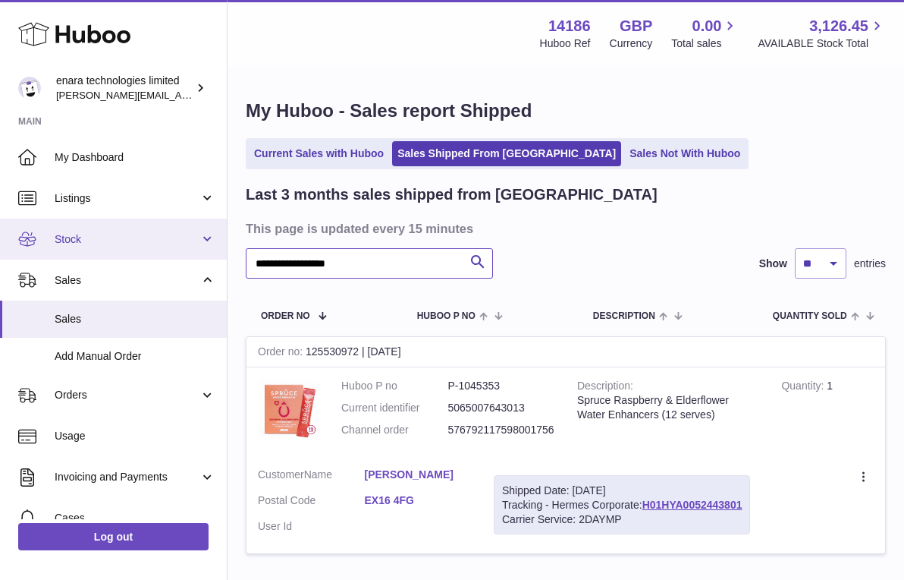
drag, startPoint x: 373, startPoint y: 270, endPoint x: 51, endPoint y: 225, distance: 324.8
click at [52, 225] on div "**********" at bounding box center [452, 346] width 904 height 692
paste input "text"
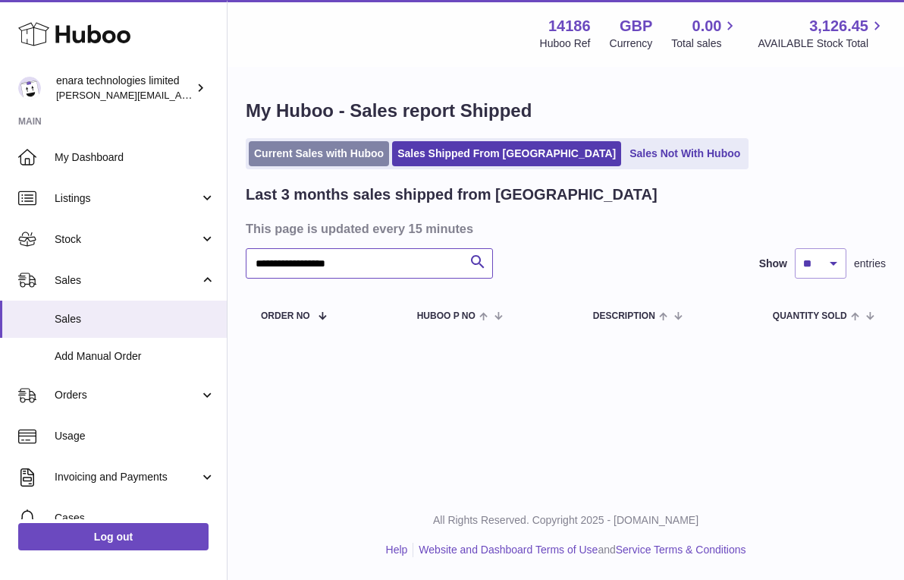
type input "**********"
click at [316, 160] on link "Current Sales with Huboo" at bounding box center [319, 153] width 140 height 25
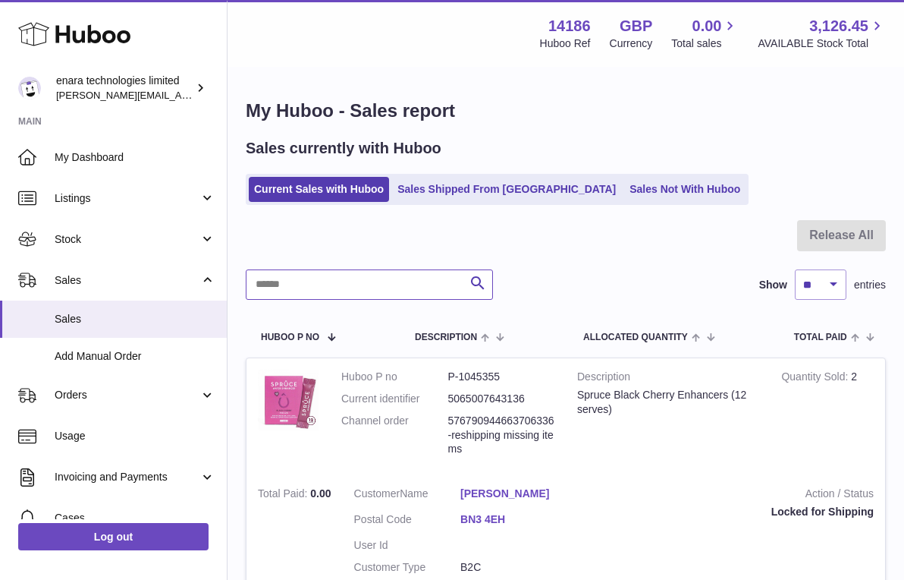
click at [433, 288] on input "text" at bounding box center [369, 284] width 247 height 30
paste input "**********"
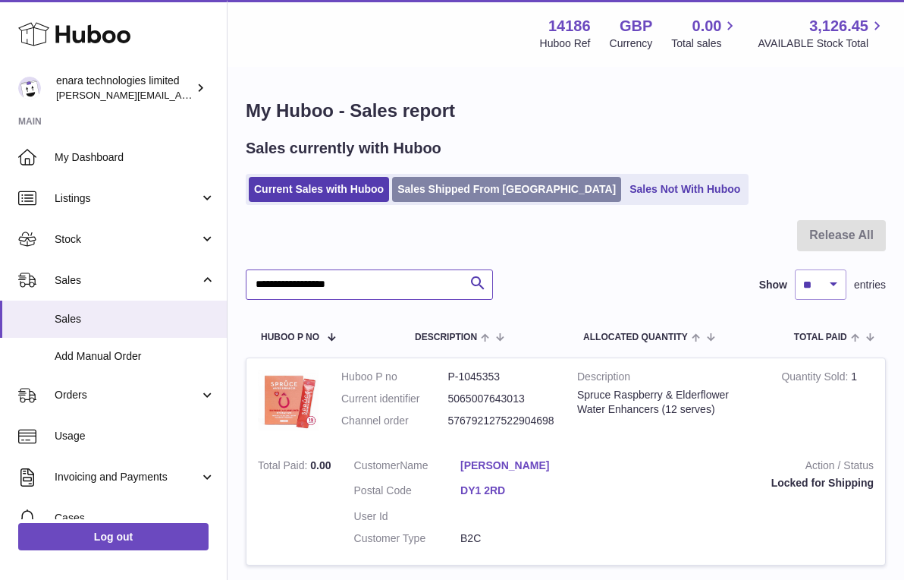
type input "**********"
click at [448, 193] on link "Sales Shipped From [GEOGRAPHIC_DATA]" at bounding box center [506, 189] width 229 height 25
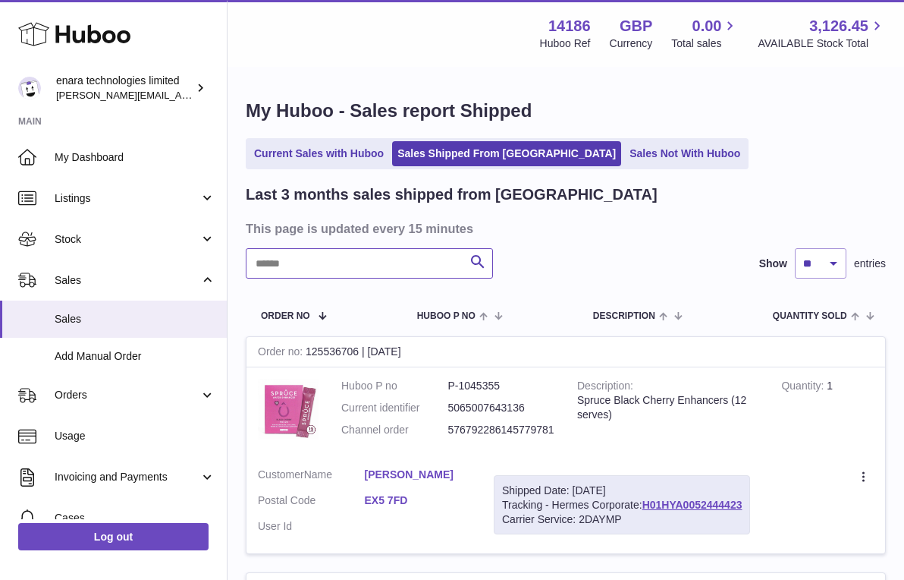
click at [386, 261] on input "text" at bounding box center [369, 263] width 247 height 30
paste input "**********"
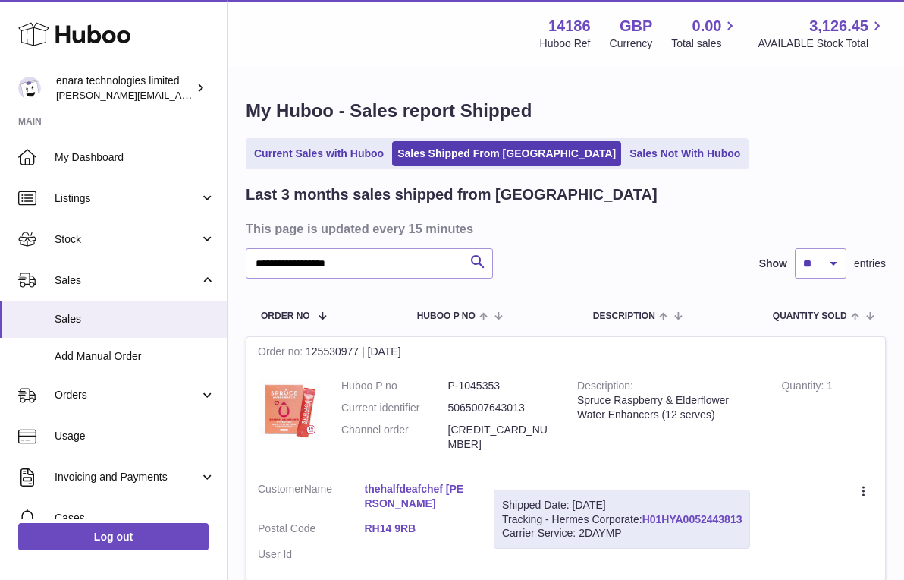
drag, startPoint x: 752, startPoint y: 501, endPoint x: 648, endPoint y: 501, distance: 103.9
click at [648, 501] on div "Shipped Date: [DATE] Tracking - Hermes Corporate: H01HYA0052443813 Carrier Serv…" at bounding box center [622, 519] width 256 height 60
copy div "H01HYA0052443813"
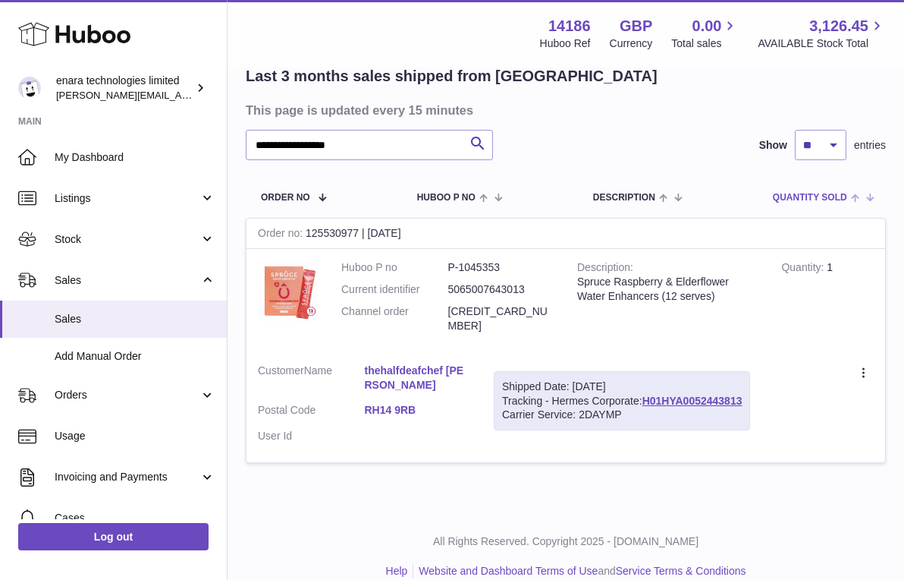
scroll to position [118, 0]
drag, startPoint x: 423, startPoint y: 152, endPoint x: 162, endPoint y: 132, distance: 261.7
click at [163, 135] on div "**********" at bounding box center [452, 241] width 904 height 719
paste input "text"
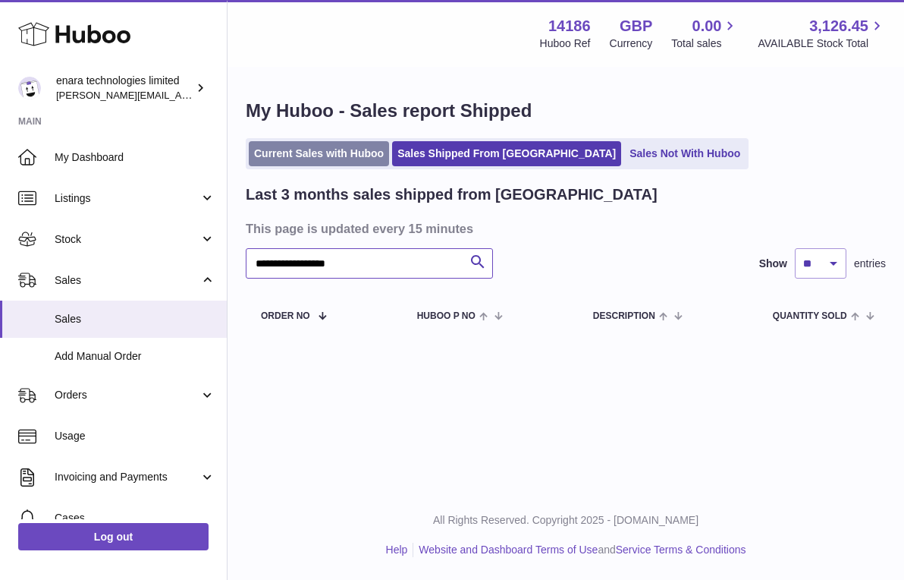
type input "**********"
click at [350, 151] on link "Current Sales with Huboo" at bounding box center [319, 153] width 140 height 25
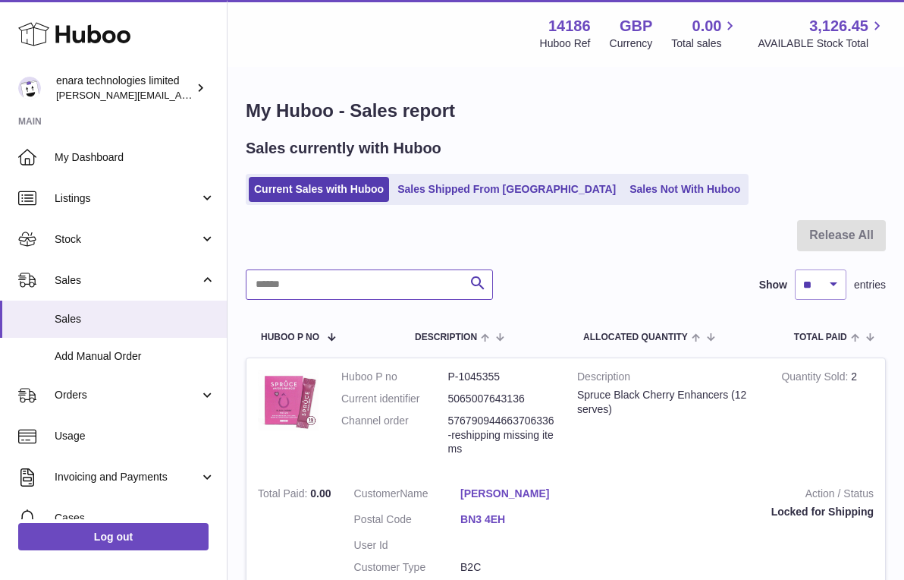
click at [431, 276] on input "text" at bounding box center [369, 284] width 247 height 30
paste input "**********"
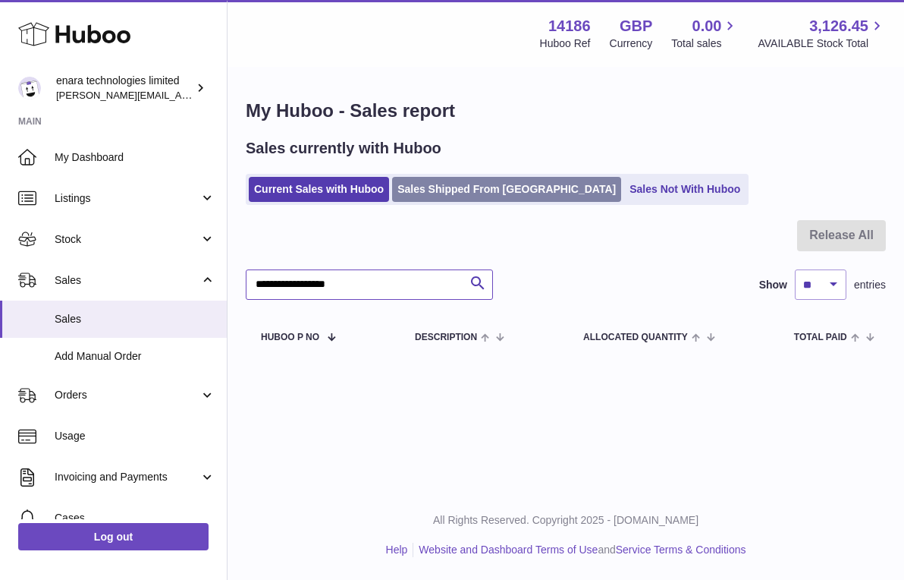
type input "**********"
click at [506, 190] on link "Sales Shipped From [GEOGRAPHIC_DATA]" at bounding box center [506, 189] width 229 height 25
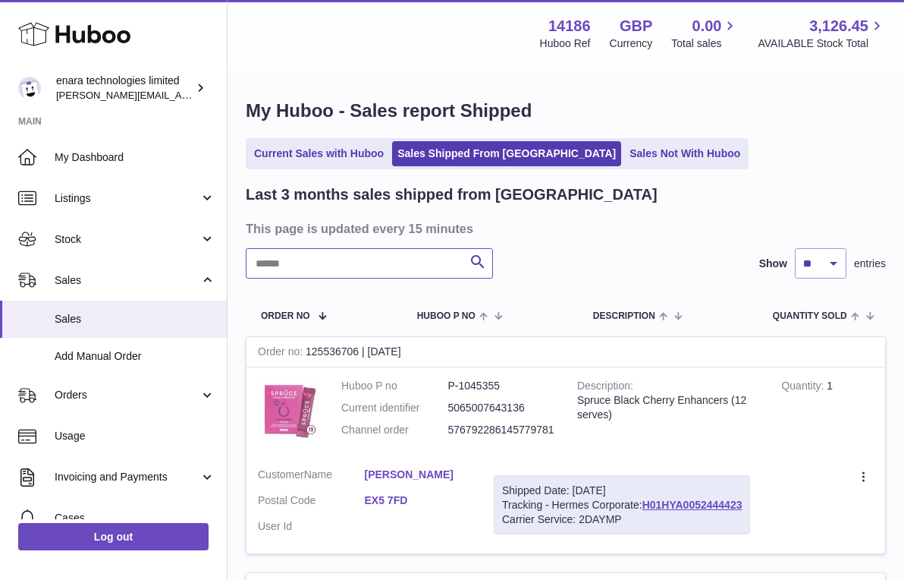
click at [418, 259] on input "text" at bounding box center [369, 263] width 247 height 30
paste input "**********"
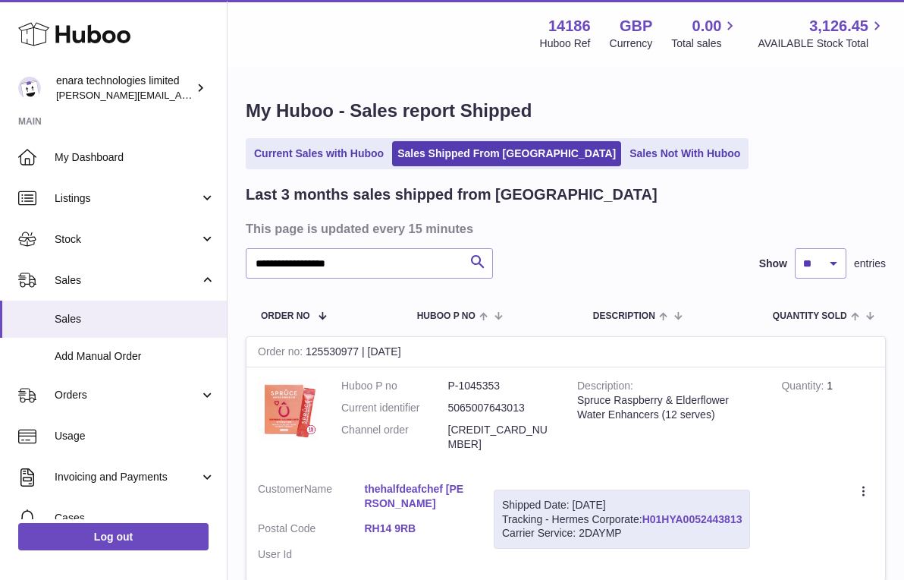
drag, startPoint x: 749, startPoint y: 501, endPoint x: 646, endPoint y: 498, distance: 102.5
click at [646, 498] on div "Shipped Date: [DATE] Tracking - Hermes Corporate: H01HYA0052443813 Carrier Serv…" at bounding box center [622, 519] width 256 height 60
copy div "H01HYA0052443813"
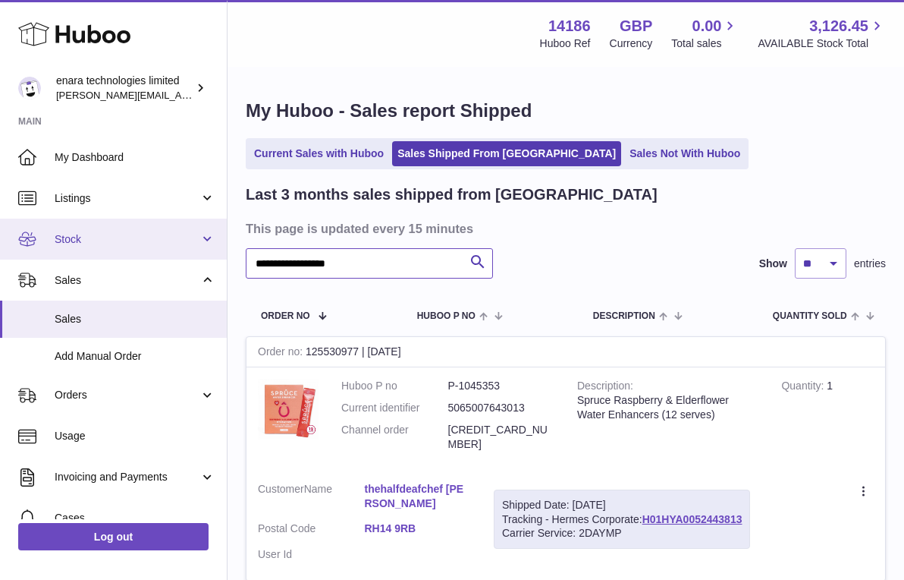
drag, startPoint x: 373, startPoint y: 263, endPoint x: 159, endPoint y: 229, distance: 217.3
click at [159, 230] on div "**********" at bounding box center [452, 359] width 904 height 719
paste input "text"
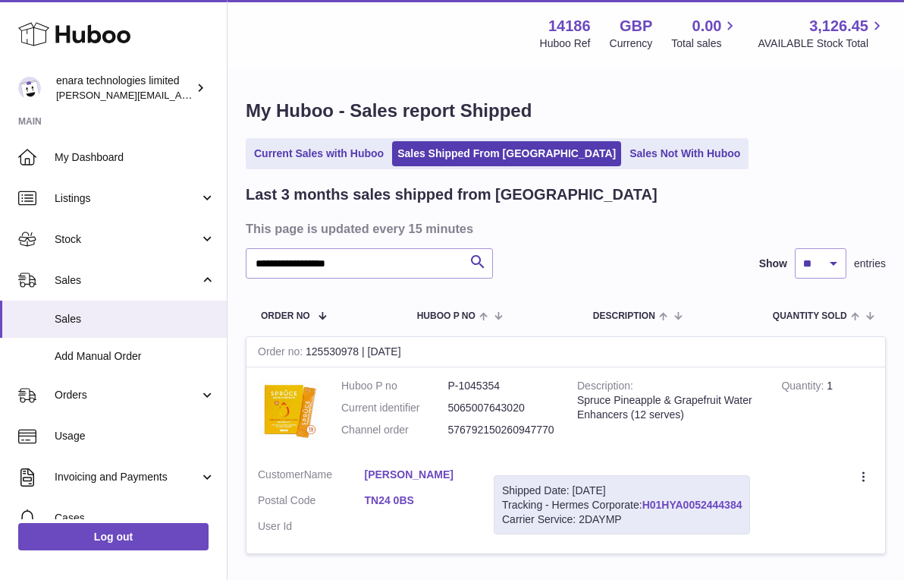
drag, startPoint x: 747, startPoint y: 498, endPoint x: 647, endPoint y: 498, distance: 100.1
click at [647, 498] on div "Shipped Date: [DATE] Tracking - Hermes Corporate: H01HYA0052444384 Carrier Serv…" at bounding box center [622, 505] width 256 height 60
copy div "H01HYA0052444384"
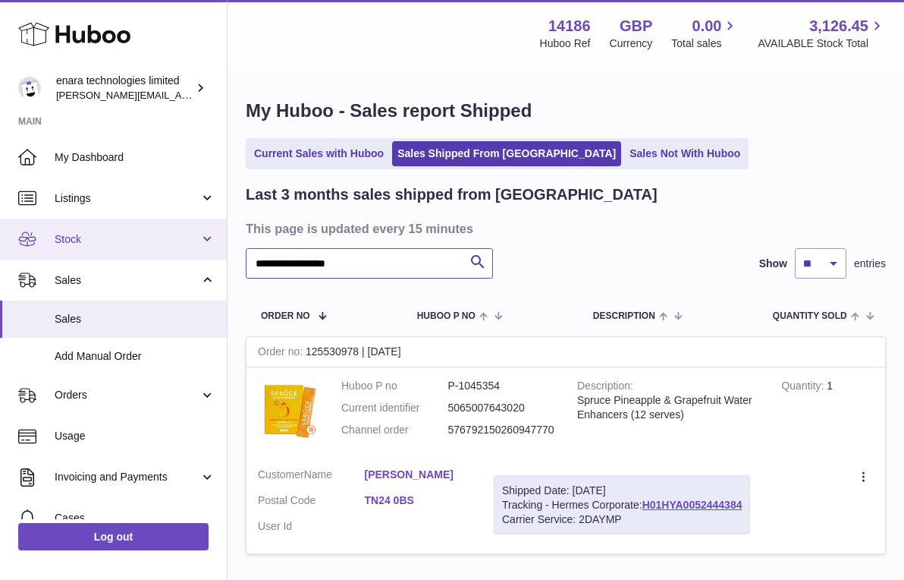
drag, startPoint x: 416, startPoint y: 262, endPoint x: 85, endPoint y: 246, distance: 331.2
click at [85, 246] on div "**********" at bounding box center [452, 346] width 904 height 692
paste input "text"
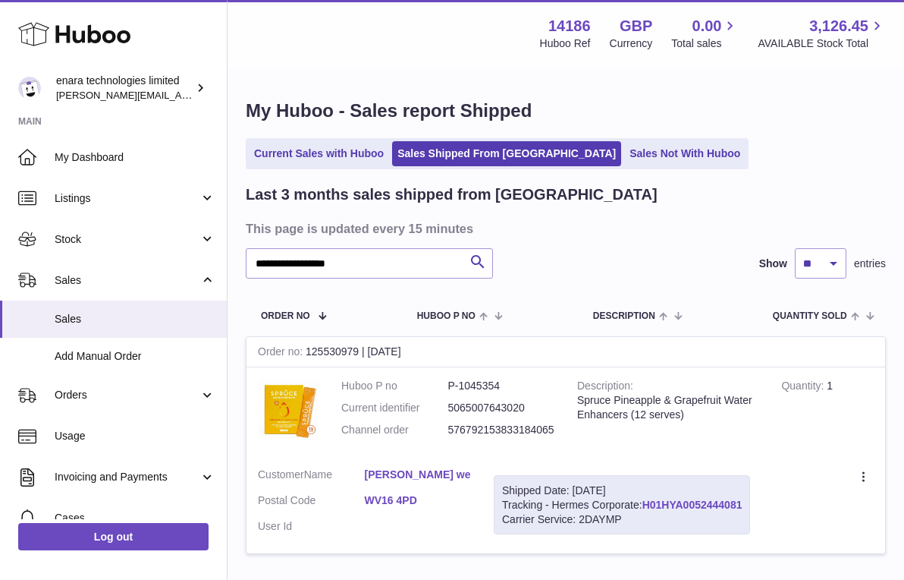
drag, startPoint x: 749, startPoint y: 497, endPoint x: 646, endPoint y: 500, distance: 103.2
click at [646, 500] on div "Shipped Date: [DATE] Tracking - Hermes Corporate: H01HYA0052444081 Carrier Serv…" at bounding box center [622, 505] width 256 height 60
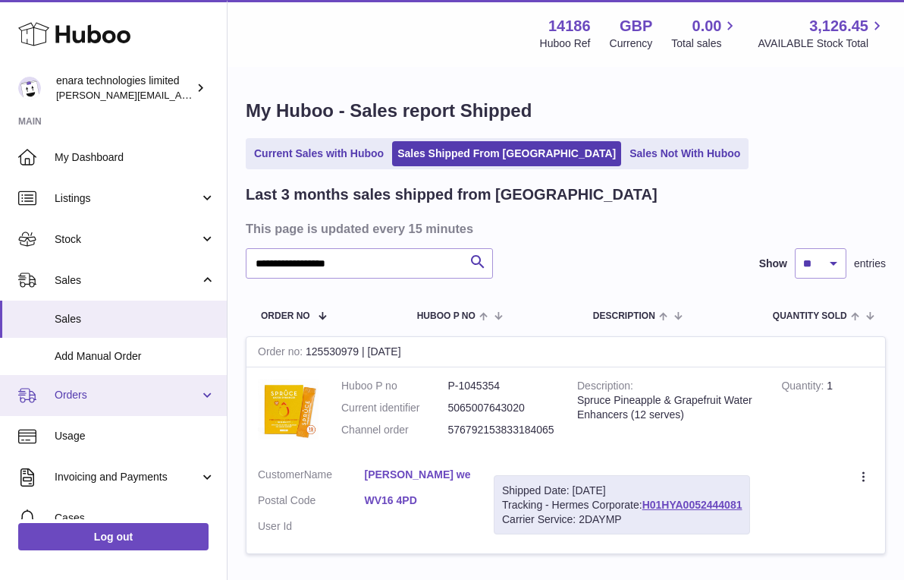
copy div "H01HYA0052444081"
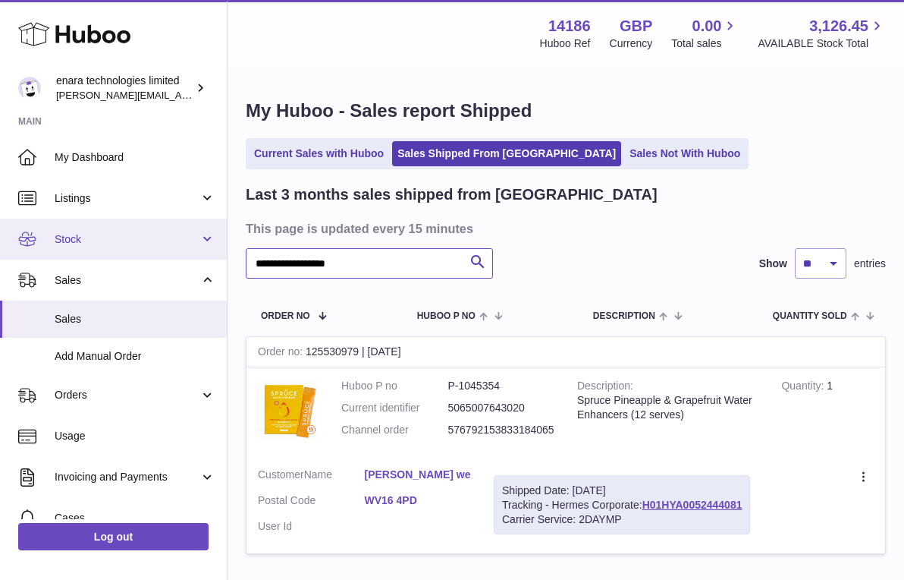
drag, startPoint x: 366, startPoint y: 263, endPoint x: 12, endPoint y: 224, distance: 355.7
click at [12, 224] on div "**********" at bounding box center [452, 346] width 904 height 692
paste input "text"
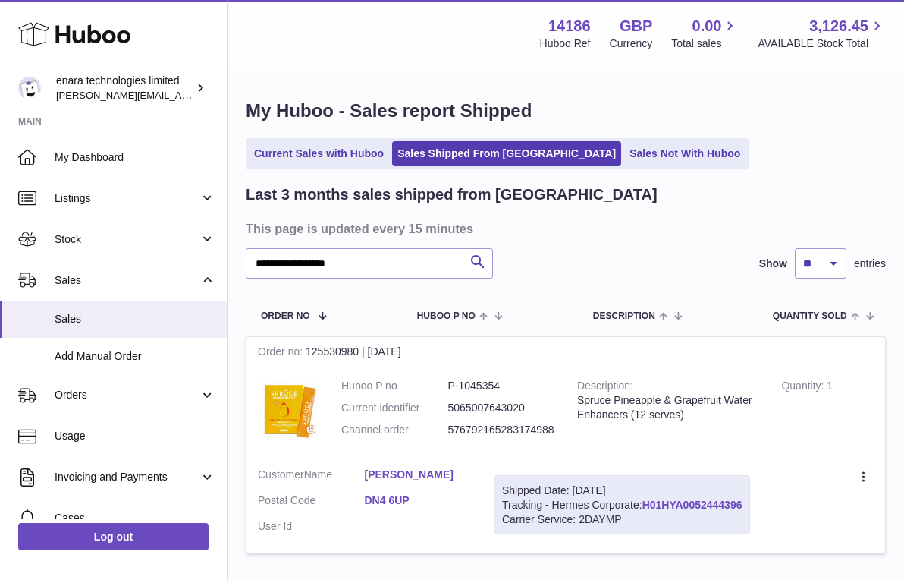
drag, startPoint x: 749, startPoint y: 495, endPoint x: 649, endPoint y: 499, distance: 99.5
click at [649, 499] on div "Shipped Date: [DATE] Tracking - Hermes Corporate: H01HYA0052444396 Carrier Serv…" at bounding box center [622, 505] width 256 height 60
click at [794, 489] on td "Create a ticket Duplicate Order" at bounding box center [824, 505] width 124 height 98
drag, startPoint x: 748, startPoint y: 501, endPoint x: 646, endPoint y: 502, distance: 101.7
click at [646, 502] on div "Shipped Date: [DATE] Tracking - Hermes Corporate: H01HYA0052444396 Carrier Serv…" at bounding box center [622, 505] width 256 height 60
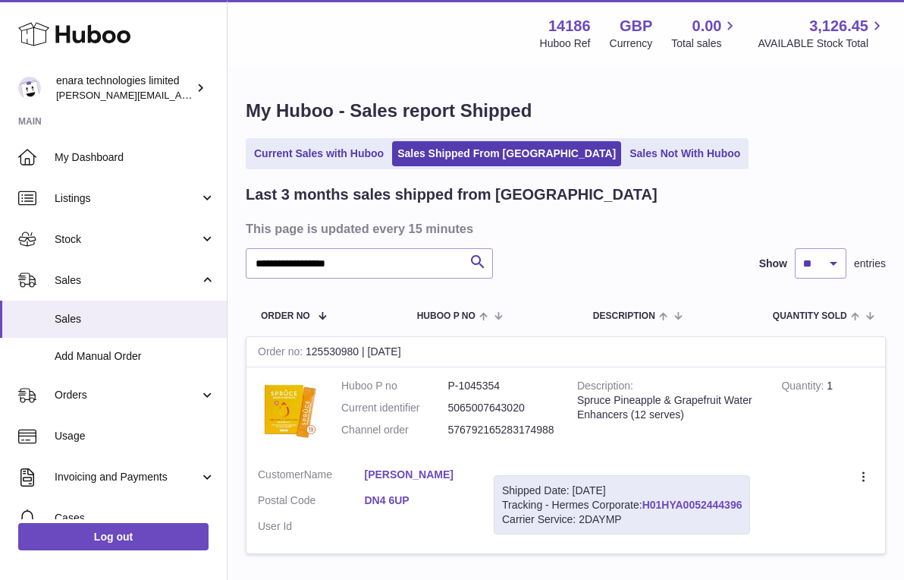
copy div "H01HYA0052444396"
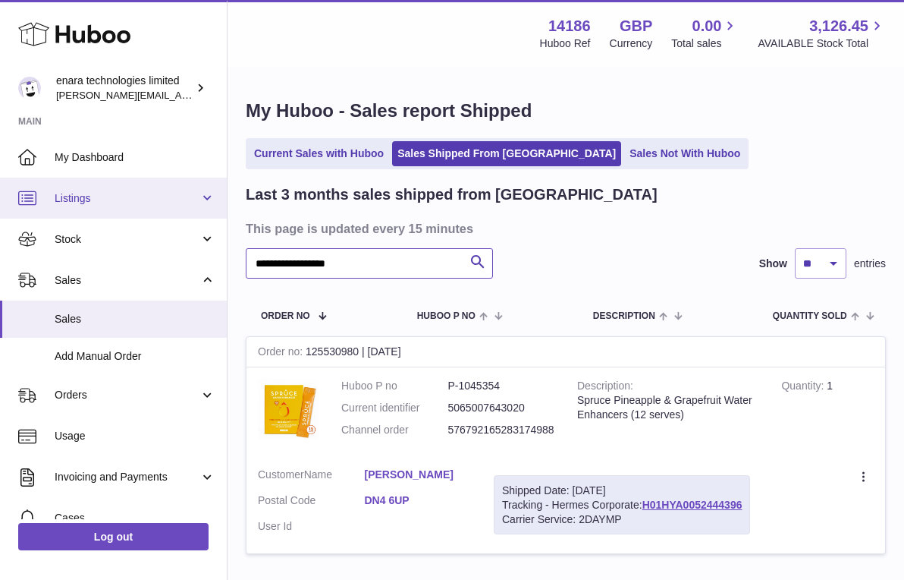
drag, startPoint x: 402, startPoint y: 262, endPoint x: 112, endPoint y: 211, distance: 295.0
click at [112, 211] on div "**********" at bounding box center [452, 346] width 904 height 692
paste input "text"
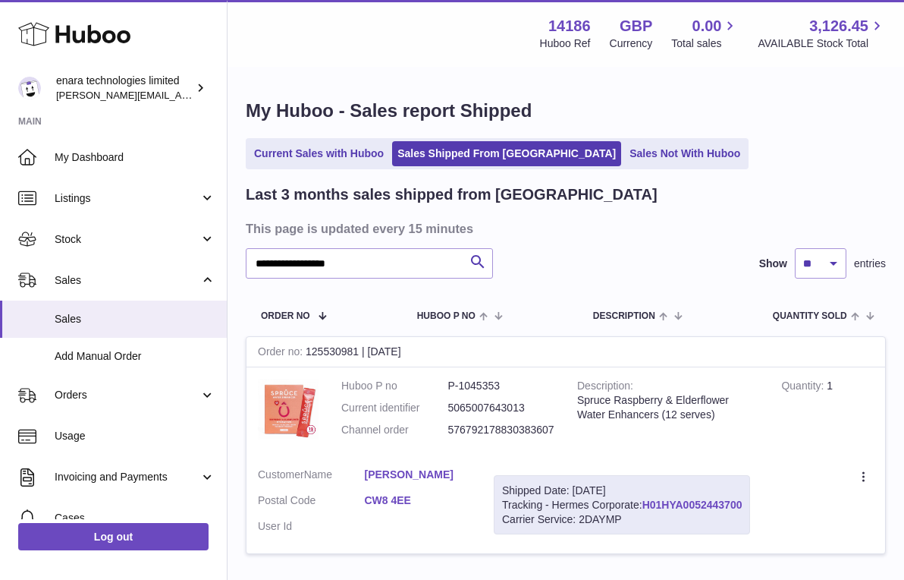
drag, startPoint x: 750, startPoint y: 498, endPoint x: 647, endPoint y: 499, distance: 102.4
click at [647, 499] on div "Shipped Date: [DATE] Tracking - Hermes Corporate: H01HYA0052443700 Carrier Serv…" at bounding box center [622, 505] width 256 height 60
copy div "H01HYA0052443700"
drag, startPoint x: 379, startPoint y: 263, endPoint x: 231, endPoint y: 252, distance: 147.6
click at [231, 252] on div "**********" at bounding box center [566, 335] width 677 height 534
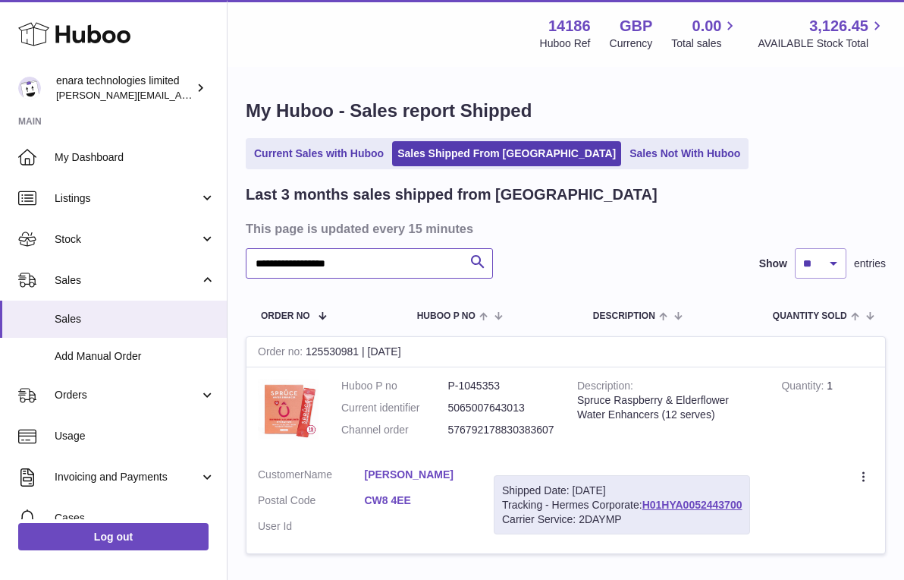
paste input "text"
drag, startPoint x: 748, startPoint y: 501, endPoint x: 647, endPoint y: 498, distance: 100.9
click at [647, 498] on div "Shipped Date: [DATE] Tracking - Hermes Corporate: H01HYA0052443940 Carrier Serv…" at bounding box center [622, 505] width 256 height 60
copy div "H01HYA0052443940"
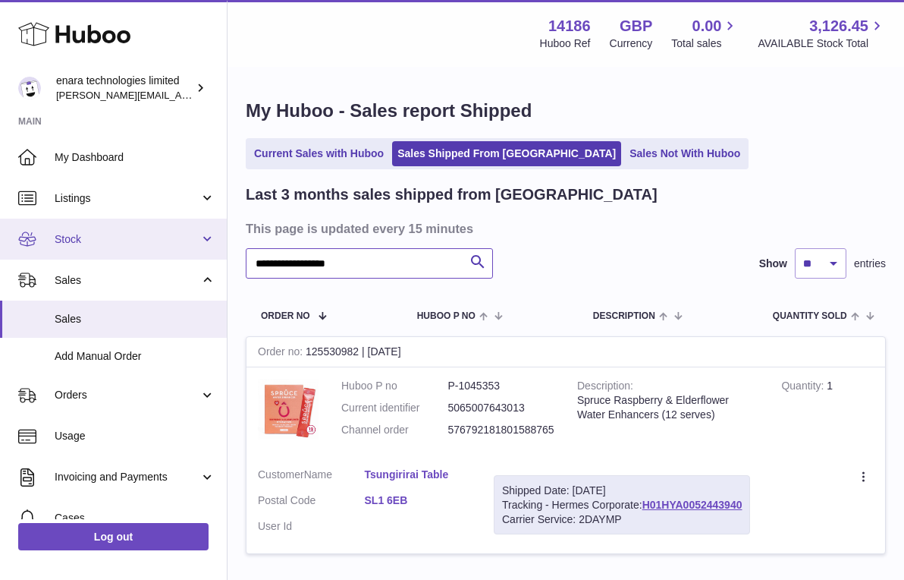
drag, startPoint x: 413, startPoint y: 262, endPoint x: 151, endPoint y: 246, distance: 263.0
click at [151, 246] on div "**********" at bounding box center [452, 346] width 904 height 692
paste input "text"
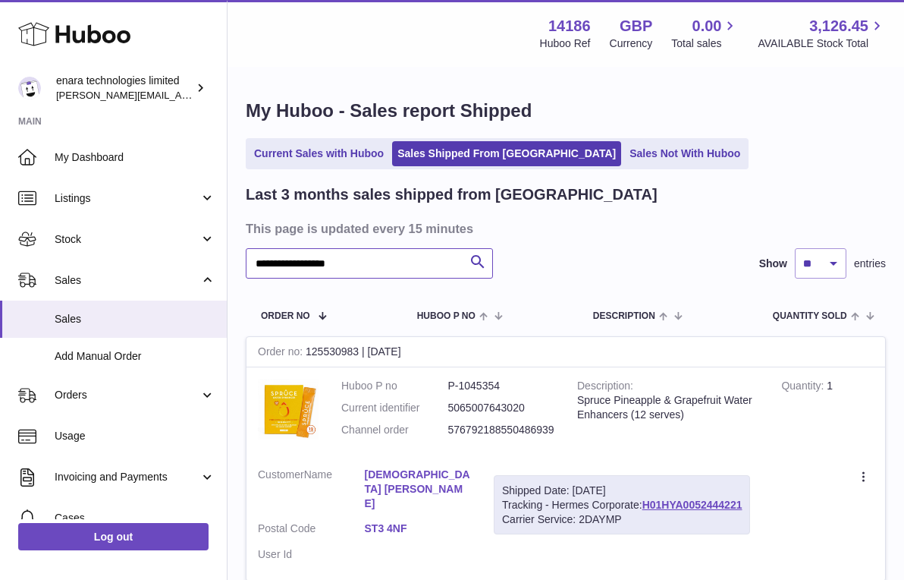
type input "**********"
drag, startPoint x: 748, startPoint y: 502, endPoint x: 648, endPoint y: 500, distance: 100.2
click at [648, 500] on div "Shipped Date: [DATE] Tracking - Hermes Corporate: H01HYA0052444221 Carrier Serv…" at bounding box center [622, 505] width 256 height 60
copy div "H01HYA0052444221"
